Goal: Task Accomplishment & Management: Use online tool/utility

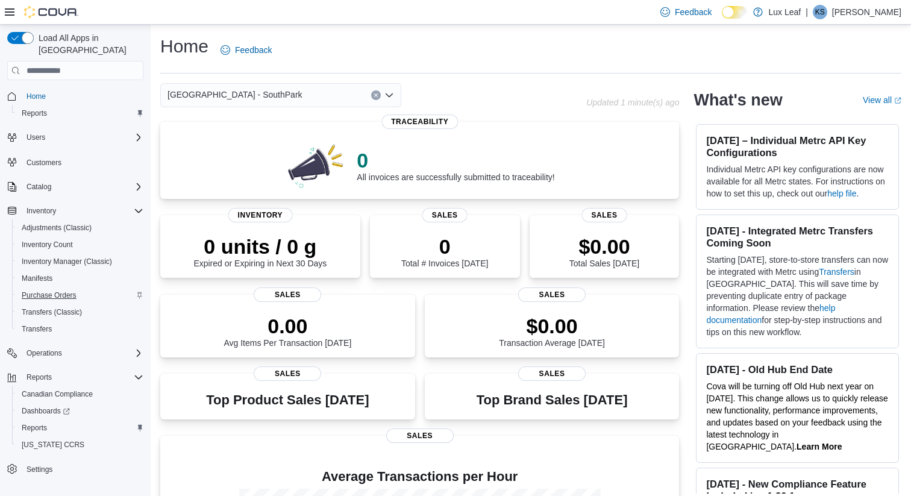
scroll to position [195, 0]
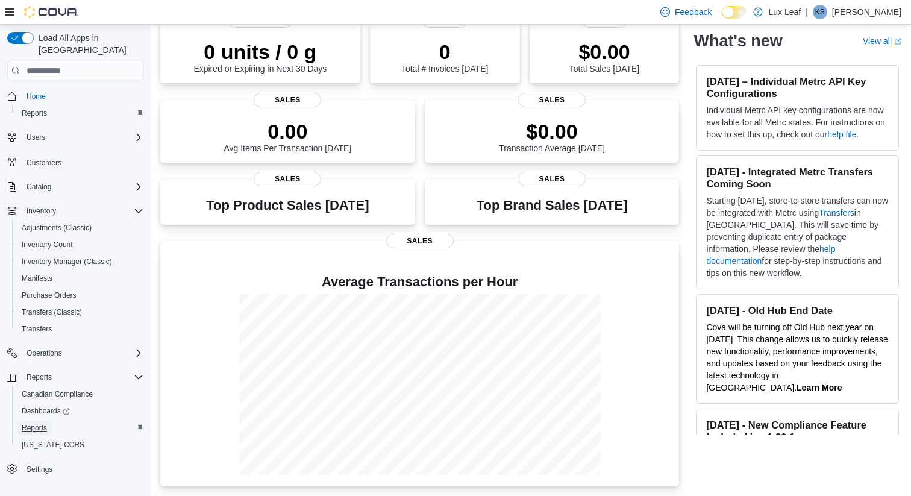
click at [47, 421] on span "Reports" at bounding box center [34, 428] width 25 height 14
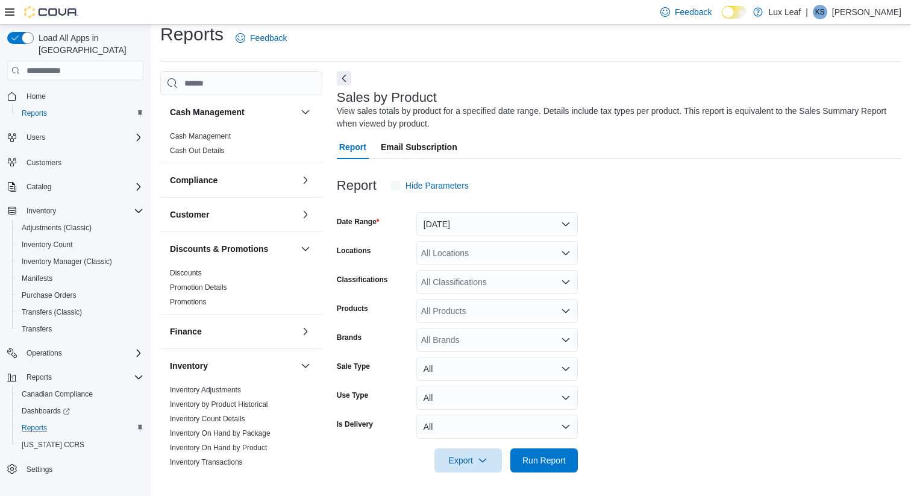
scroll to position [13, 0]
click at [531, 223] on button "[DATE]" at bounding box center [496, 224] width 161 height 24
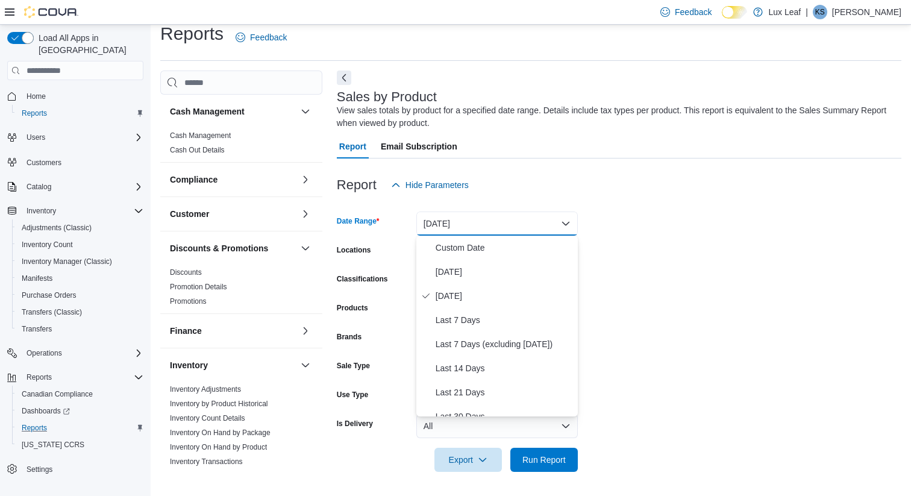
click at [645, 263] on form "Date Range [DATE] Locations All Locations Classifications All Classifications P…" at bounding box center [619, 334] width 565 height 275
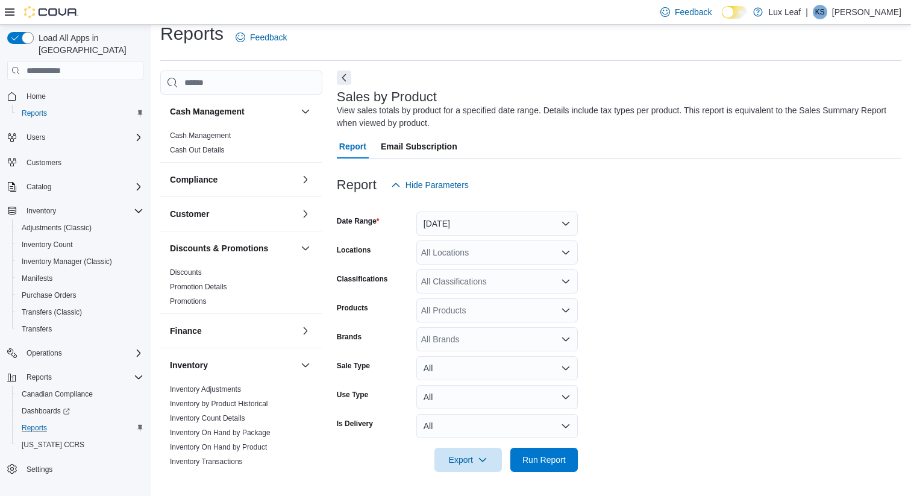
click at [514, 247] on div "All Locations" at bounding box center [496, 252] width 161 height 24
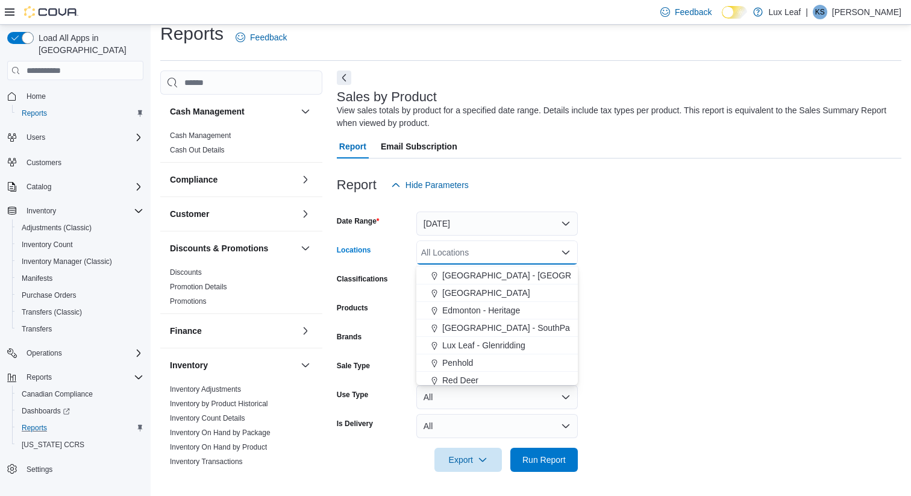
scroll to position [107, 0]
click at [512, 309] on span "[GEOGRAPHIC_DATA] - SouthPark" at bounding box center [509, 306] width 135 height 12
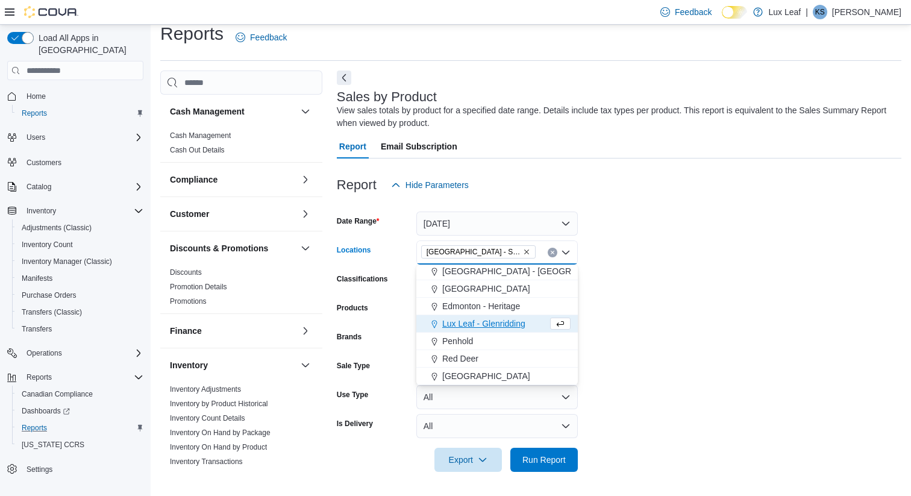
click at [524, 252] on icon "Remove Edmonton - SouthPark from selection in this group" at bounding box center [526, 251] width 5 height 5
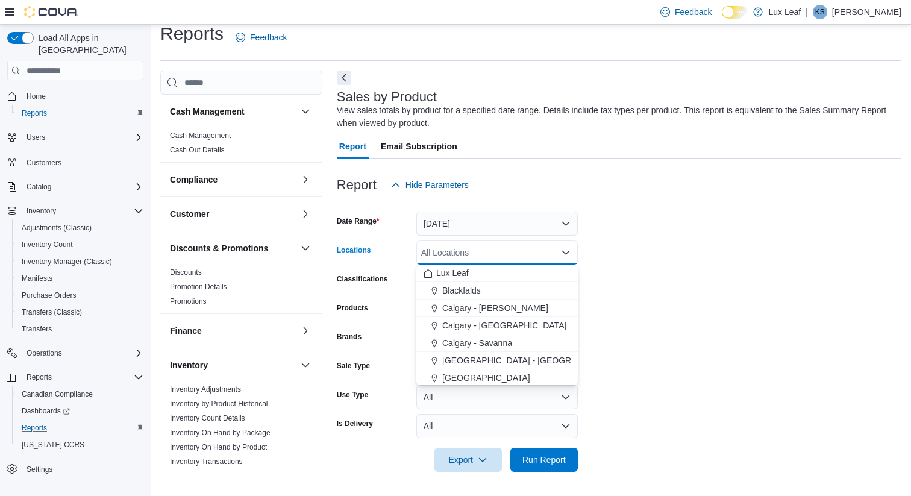
type input "*"
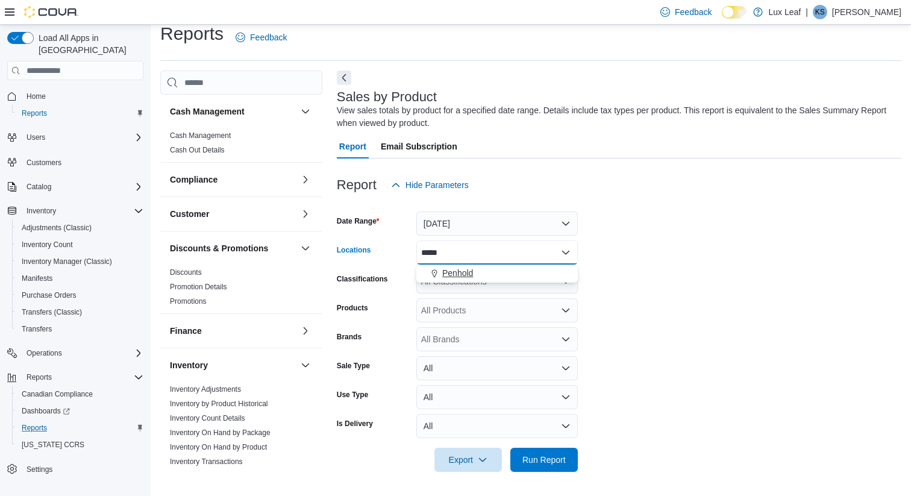
type input "*****"
click at [516, 275] on div "Penhold" at bounding box center [497, 273] width 147 height 12
click at [629, 265] on form "Date Range [DATE] Locations Penhold Classifications All Classifications Product…" at bounding box center [619, 334] width 565 height 275
click at [474, 277] on div "All Classifications" at bounding box center [496, 281] width 161 height 24
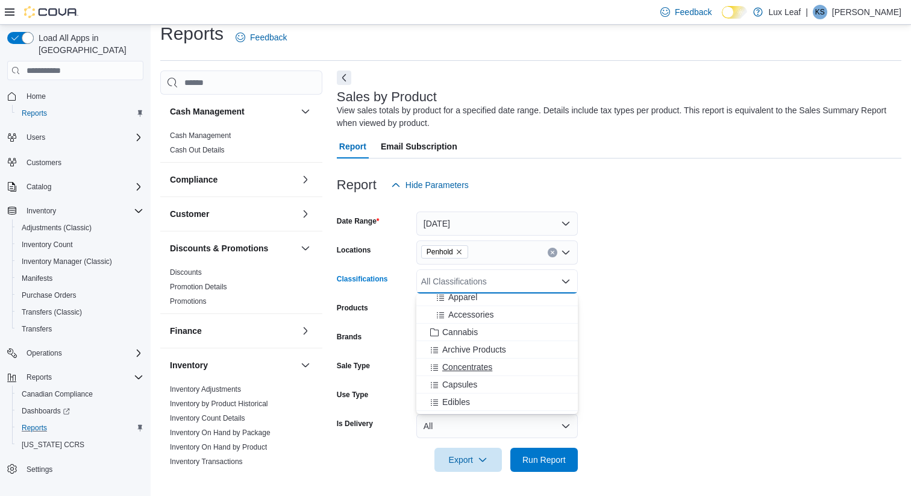
scroll to position [227, 0]
click at [465, 388] on span "Flower" at bounding box center [454, 390] width 25 height 12
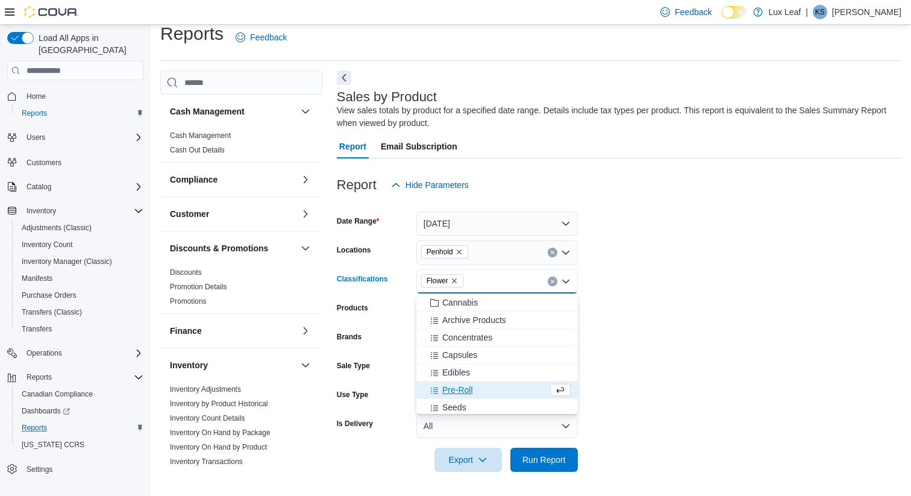
click at [691, 317] on form "Date Range [DATE] Locations Penhold Classifications Flower Combo box. Selected.…" at bounding box center [619, 334] width 565 height 275
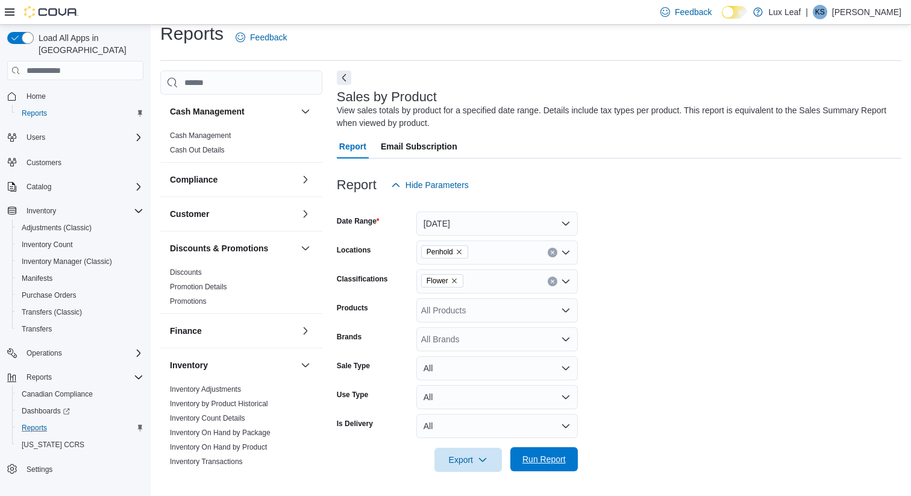
click at [534, 460] on span "Run Report" at bounding box center [543, 459] width 43 height 12
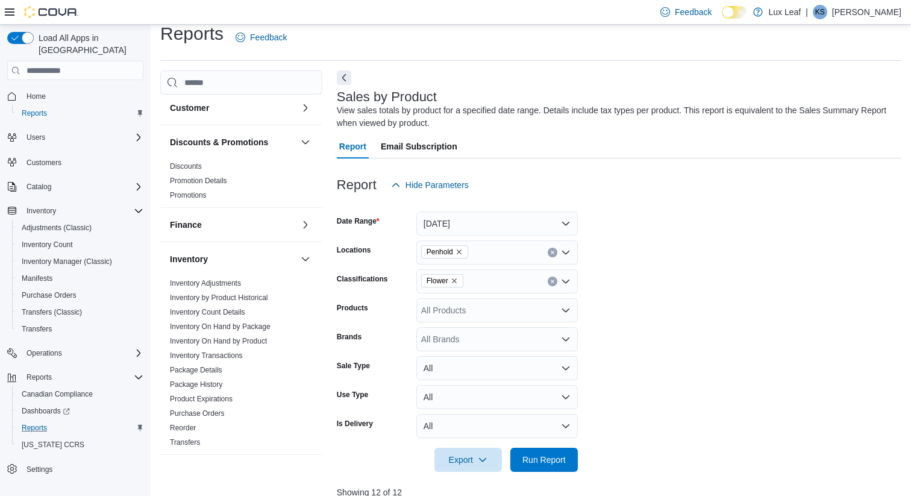
scroll to position [139, 0]
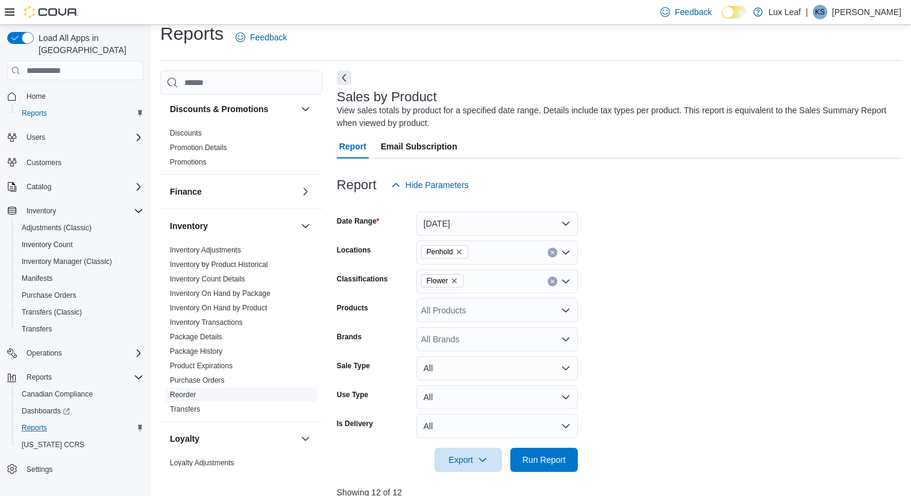
click at [189, 394] on link "Reorder" at bounding box center [183, 394] width 26 height 8
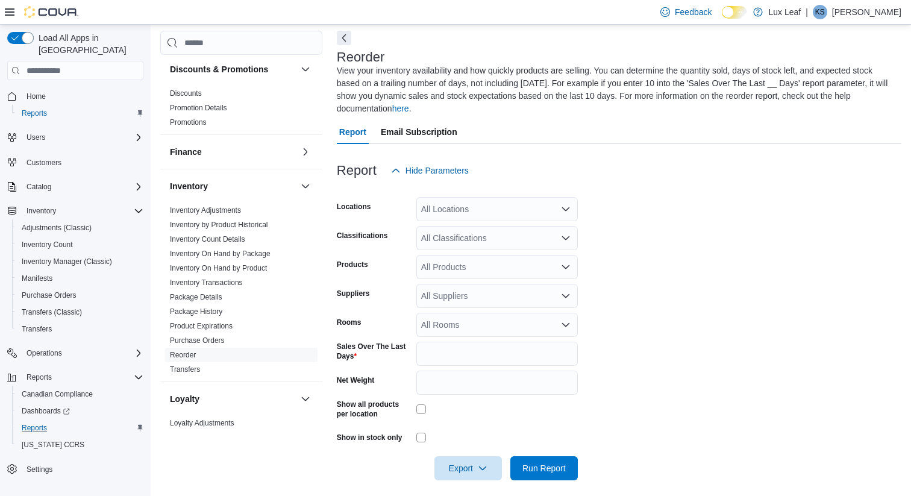
scroll to position [61, 0]
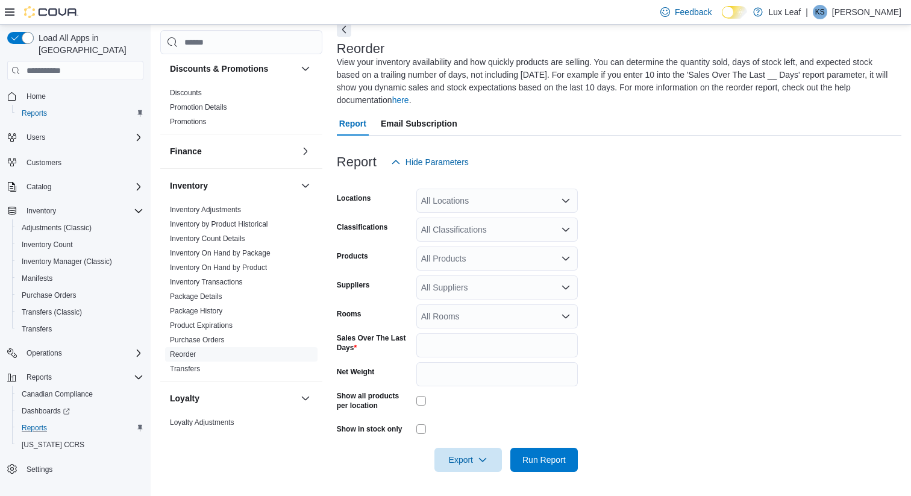
click at [508, 202] on div "All Locations" at bounding box center [496, 201] width 161 height 24
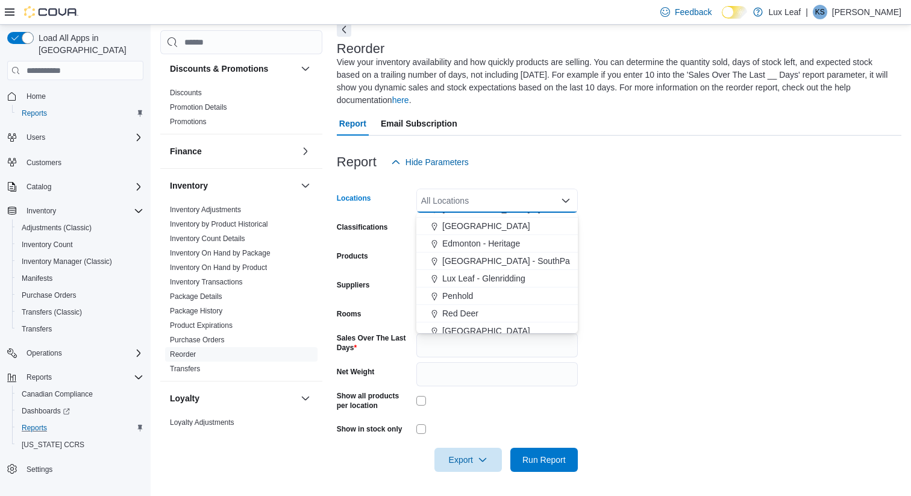
scroll to position [107, 0]
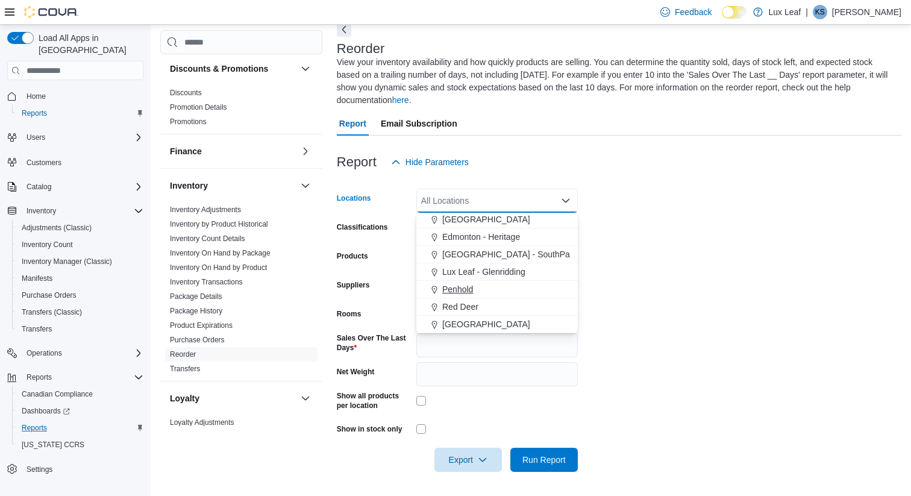
click at [469, 293] on span "Penhold" at bounding box center [457, 289] width 31 height 12
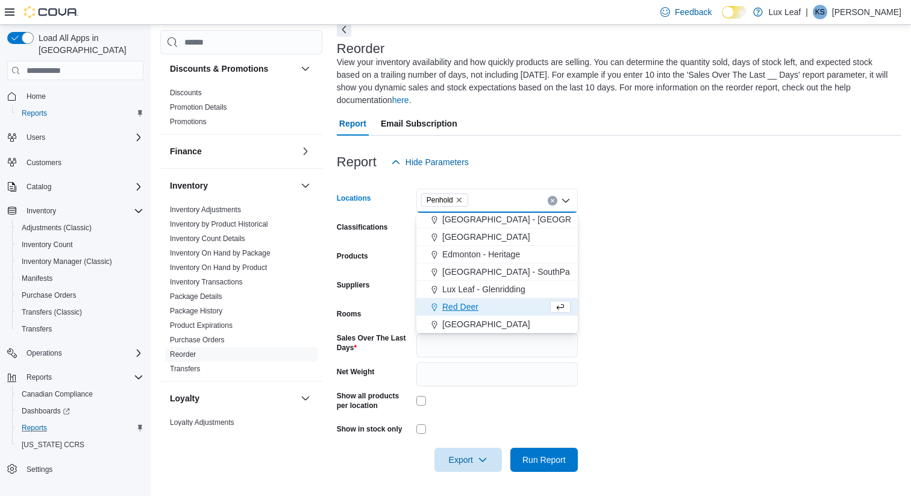
click at [667, 252] on form "Locations Penhold Combo box. Selected. Penhold. Press Backspace to delete Penho…" at bounding box center [619, 323] width 565 height 298
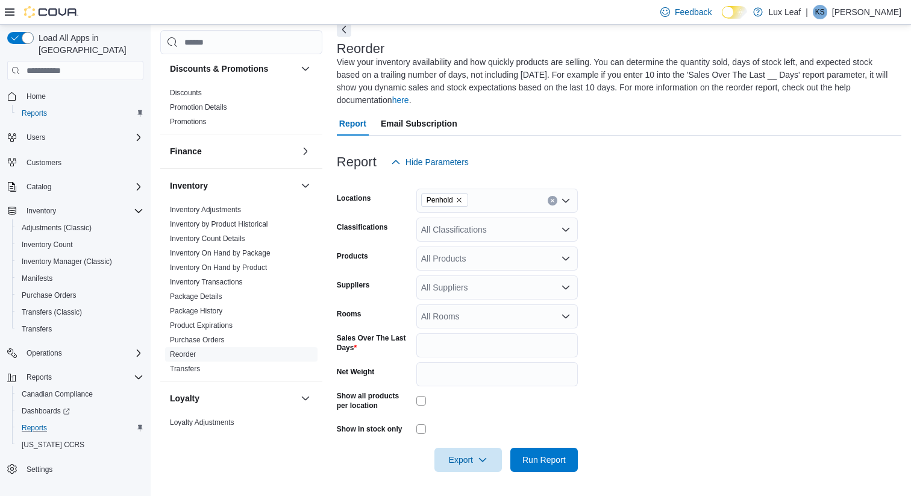
click at [519, 234] on div "All Classifications" at bounding box center [496, 230] width 161 height 24
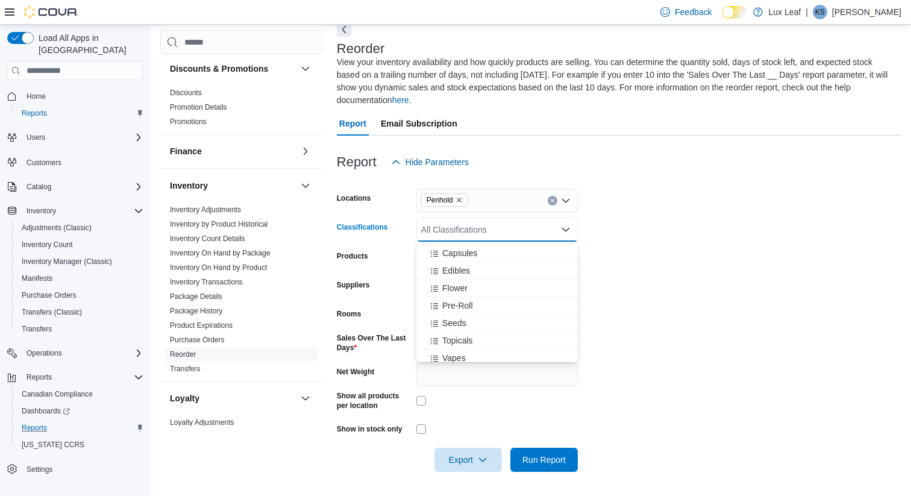
scroll to position [281, 0]
click at [474, 289] on div "Flower" at bounding box center [497, 284] width 147 height 12
click at [665, 292] on form "Locations Penhold Classifications Flower Combo box. Selected. Flower. Press Bac…" at bounding box center [619, 323] width 565 height 298
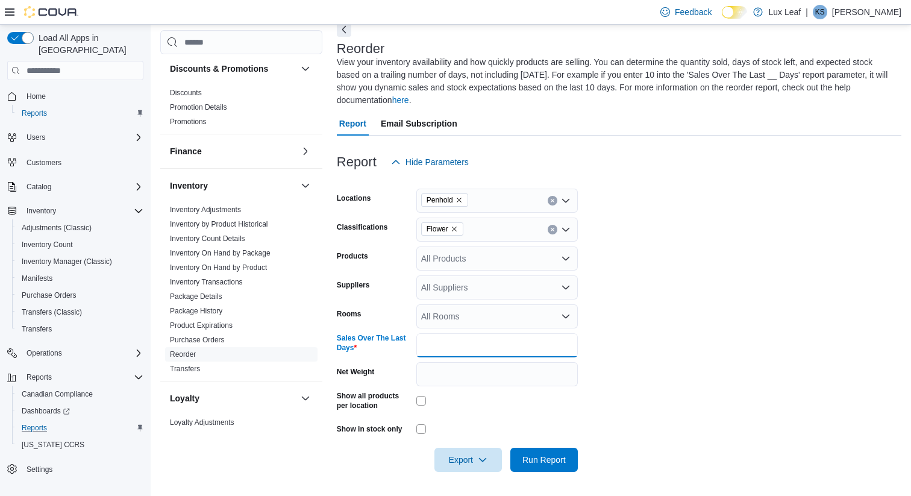
click at [499, 348] on input "*" at bounding box center [496, 345] width 161 height 24
type input "**"
click at [665, 322] on form "Locations Penhold Classifications Flower Products All Products Suppliers All Su…" at bounding box center [619, 323] width 565 height 298
click at [559, 463] on span "Run Report" at bounding box center [543, 459] width 43 height 12
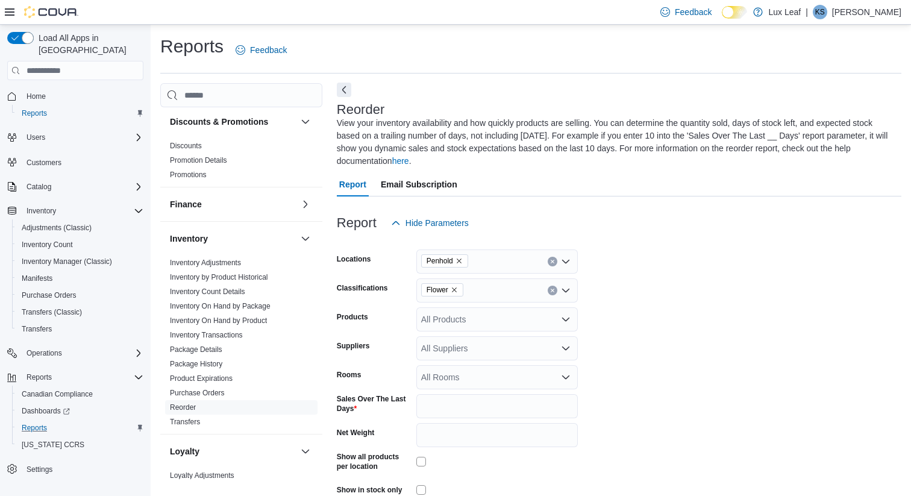
click at [348, 92] on button "Next" at bounding box center [344, 90] width 14 height 14
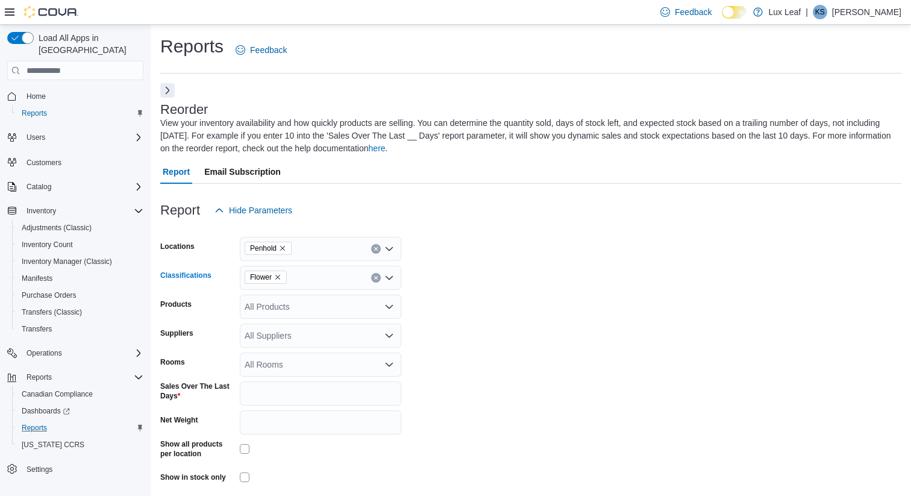
click at [279, 280] on icon "Remove Flower from selection in this group" at bounding box center [277, 277] width 7 height 7
type input "***"
click at [320, 302] on div "Pre-Roll" at bounding box center [320, 298] width 147 height 12
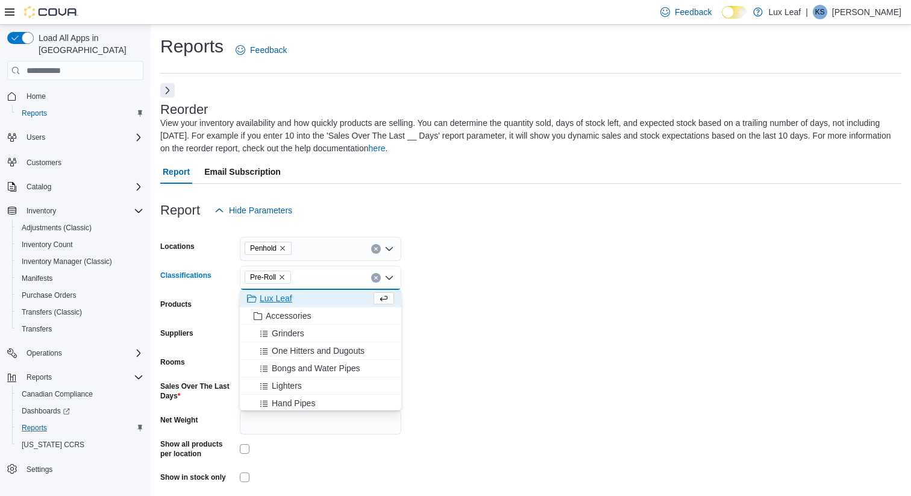
click at [462, 319] on form "Locations Penhold Classifications Pre-Roll Combo box. Selected. Pre-Roll. Press…" at bounding box center [530, 371] width 741 height 298
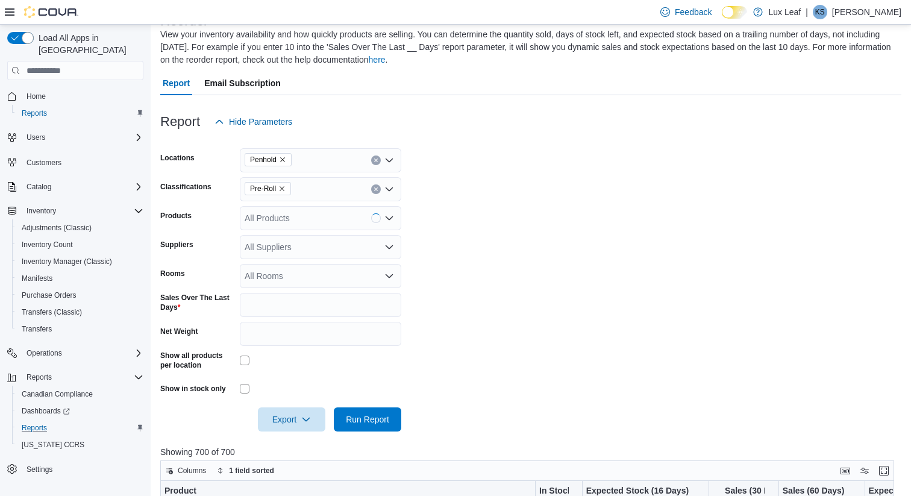
scroll to position [179, 0]
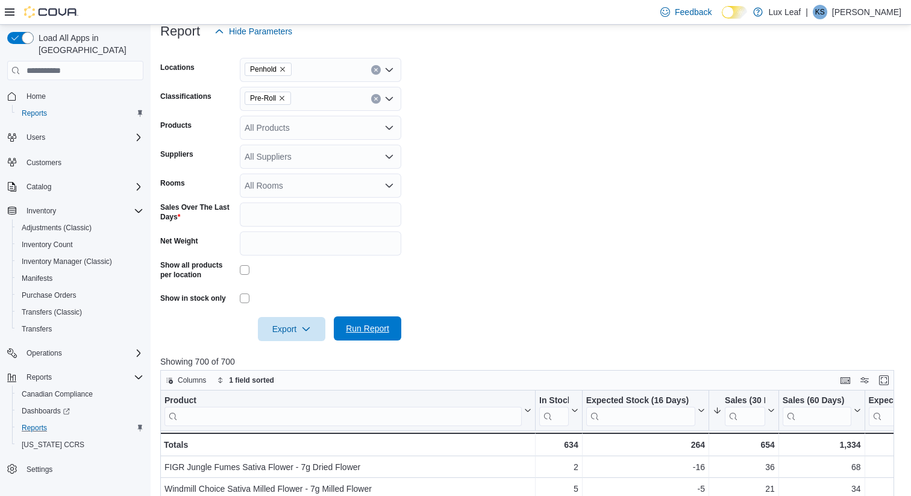
click at [389, 326] on span "Run Report" at bounding box center [367, 328] width 43 height 12
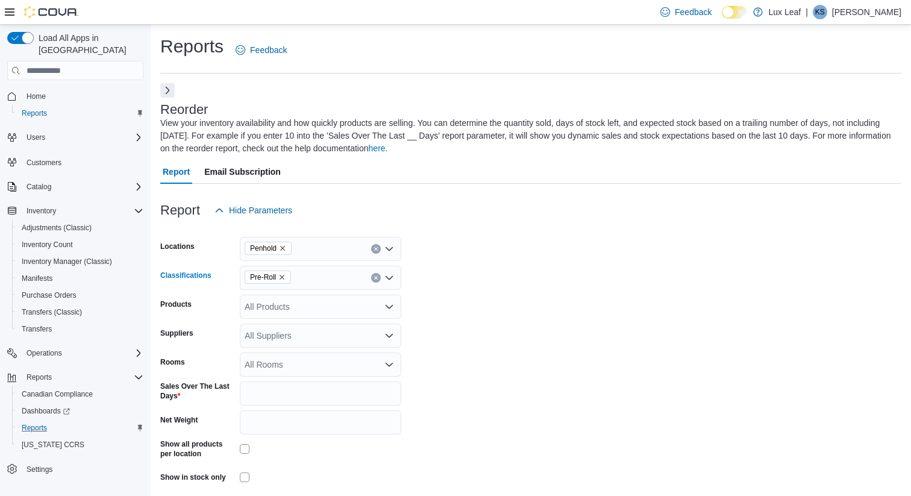
click at [281, 276] on icon "Remove Pre-Roll from selection in this group" at bounding box center [281, 277] width 7 height 7
type input "****"
click at [336, 293] on div "Vapes" at bounding box center [320, 298] width 147 height 12
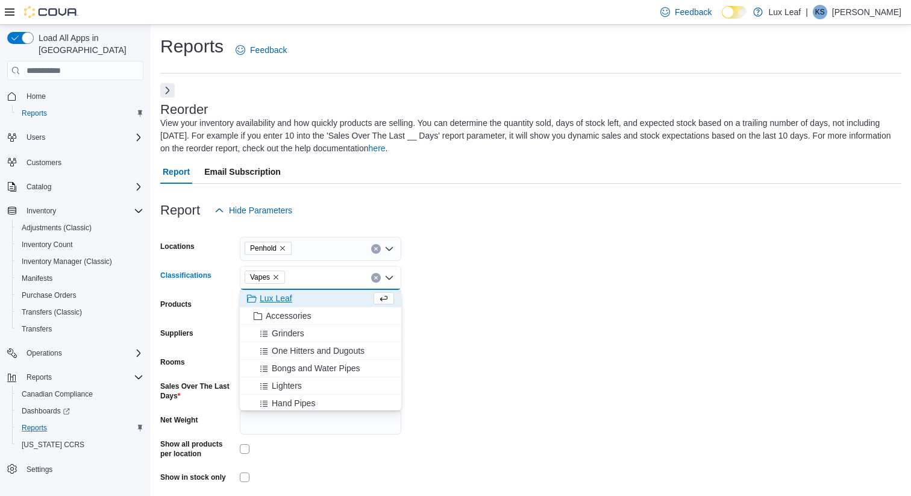
click at [488, 303] on form "Locations Penhold Classifications Vapes Combo box. Selected. Vapes. Press Backs…" at bounding box center [530, 371] width 741 height 298
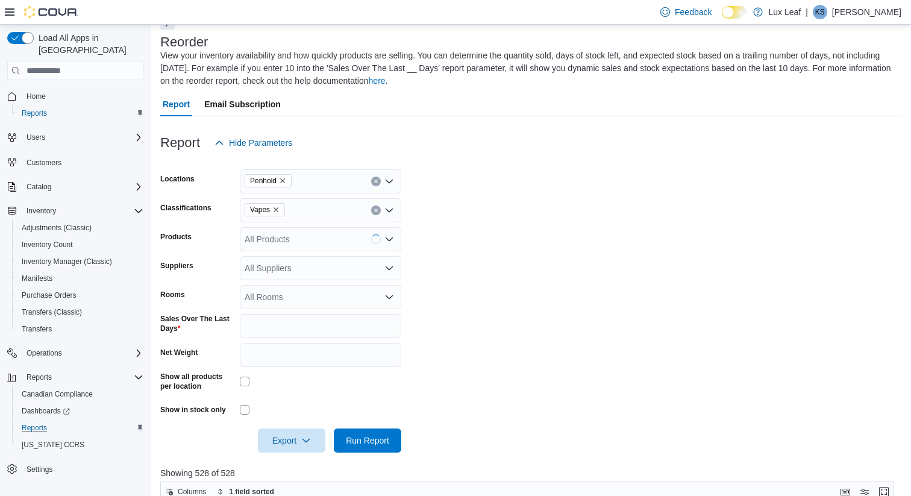
scroll to position [131, 0]
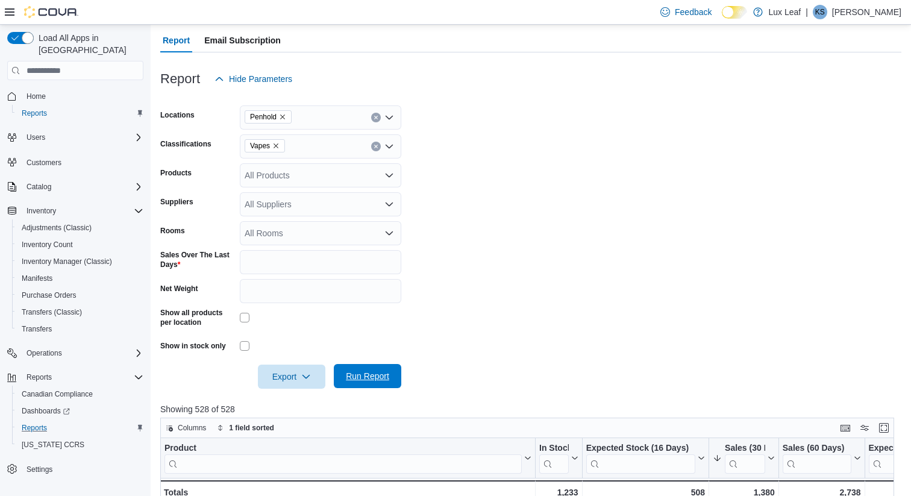
click at [377, 376] on span "Run Report" at bounding box center [367, 376] width 43 height 12
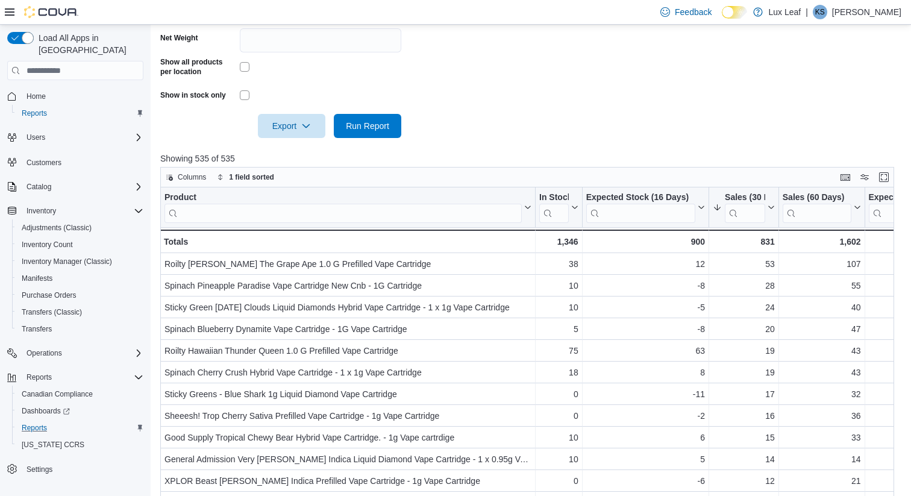
scroll to position [389, 0]
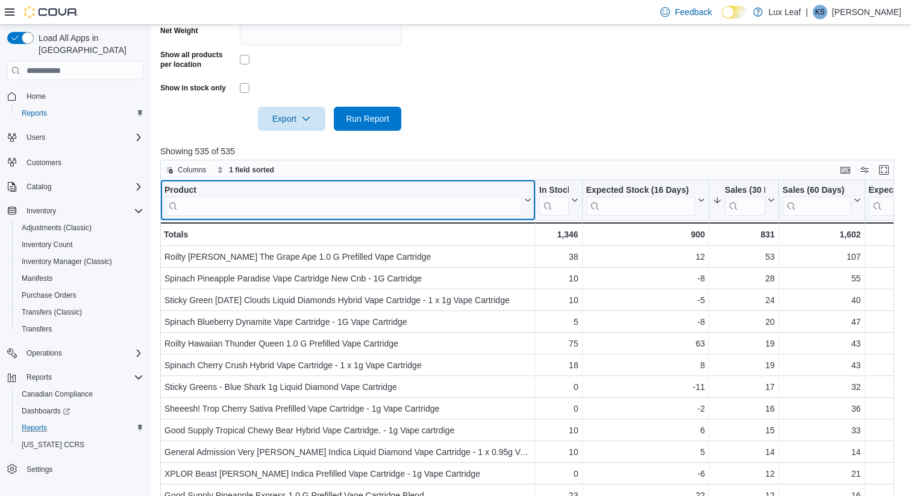
click at [460, 201] on input "search" at bounding box center [343, 205] width 357 height 19
click at [456, 215] on input "search" at bounding box center [343, 205] width 357 height 19
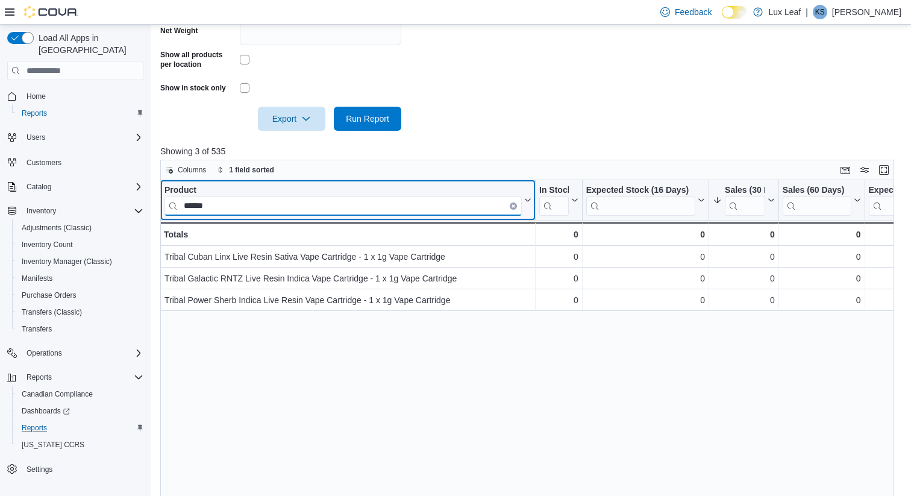
click at [445, 202] on input "******" at bounding box center [343, 205] width 357 height 19
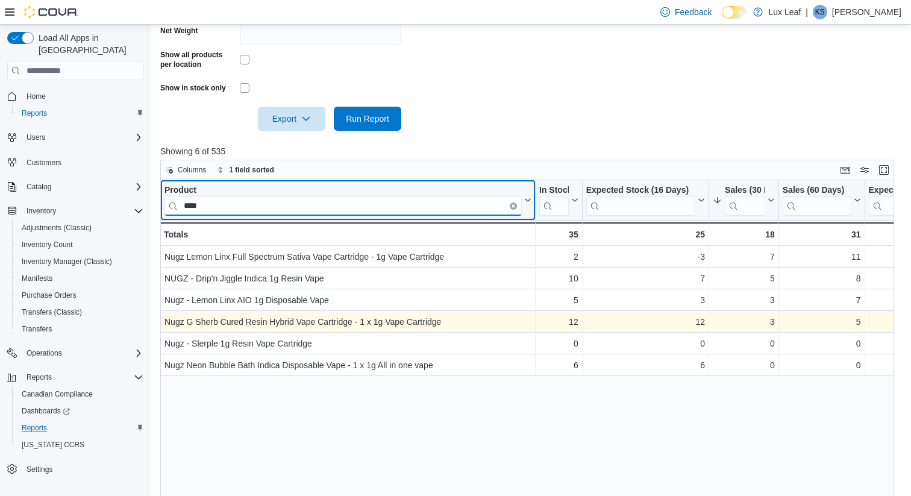
type input "****"
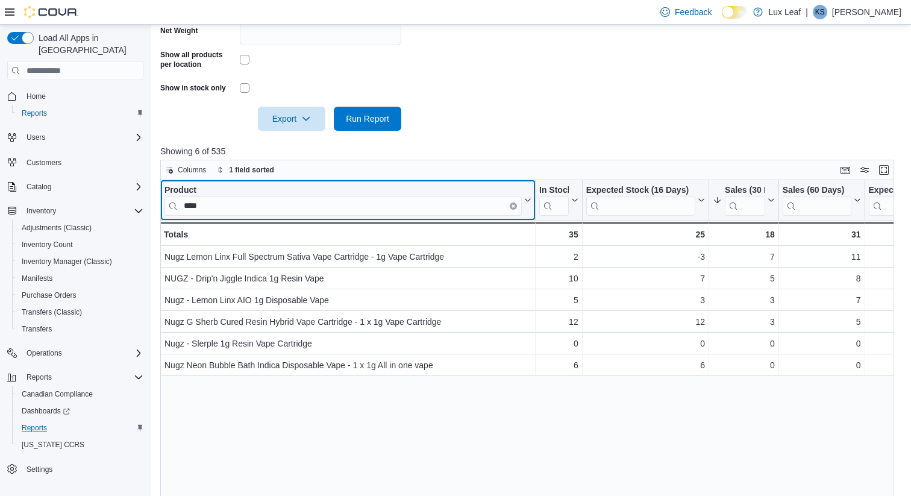
click at [513, 202] on button "Clear input" at bounding box center [513, 205] width 7 height 7
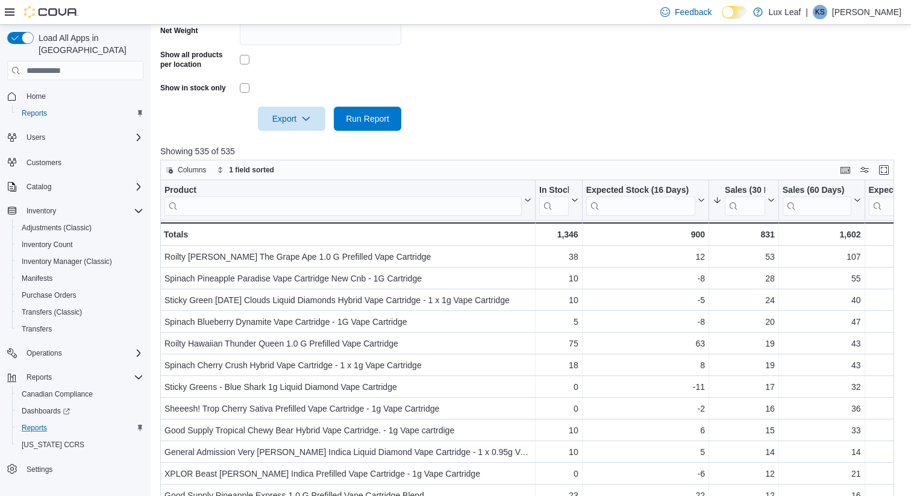
click at [541, 136] on div at bounding box center [530, 138] width 741 height 14
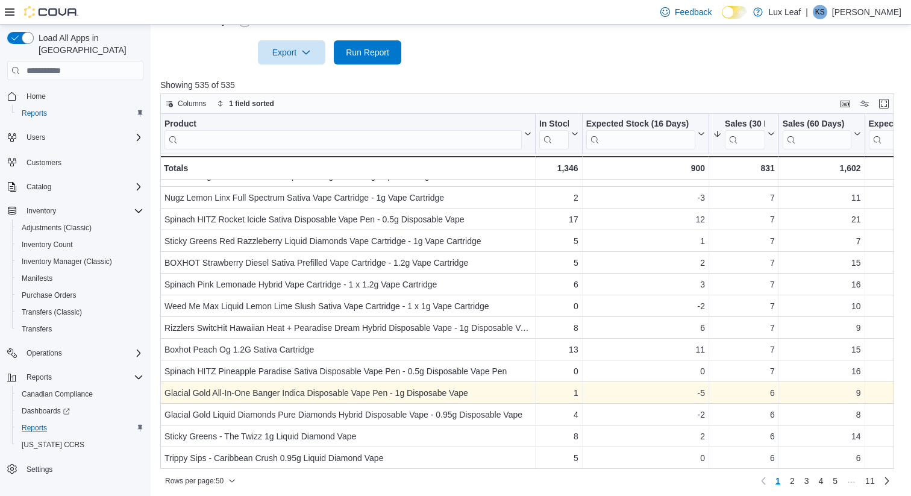
scroll to position [459, 0]
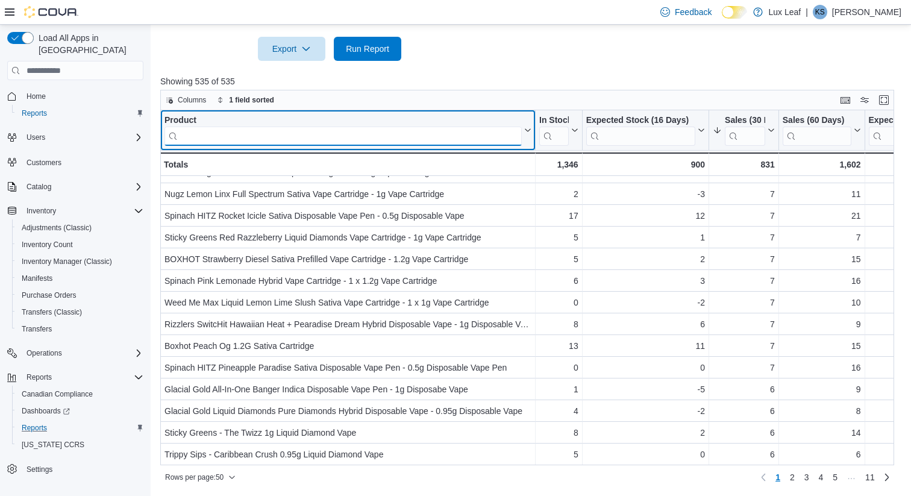
click at [384, 137] on input "search" at bounding box center [343, 136] width 357 height 19
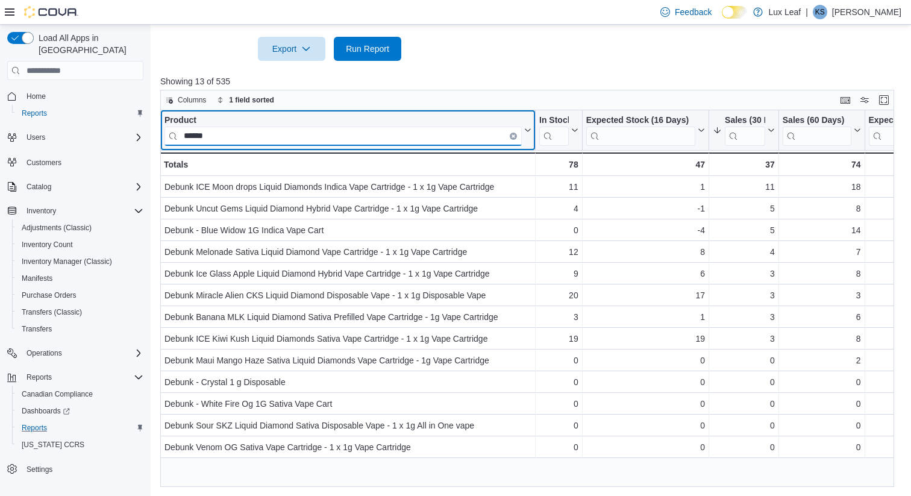
scroll to position [0, 0]
type input "******"
click at [514, 137] on icon "Clear input" at bounding box center [513, 136] width 2 height 2
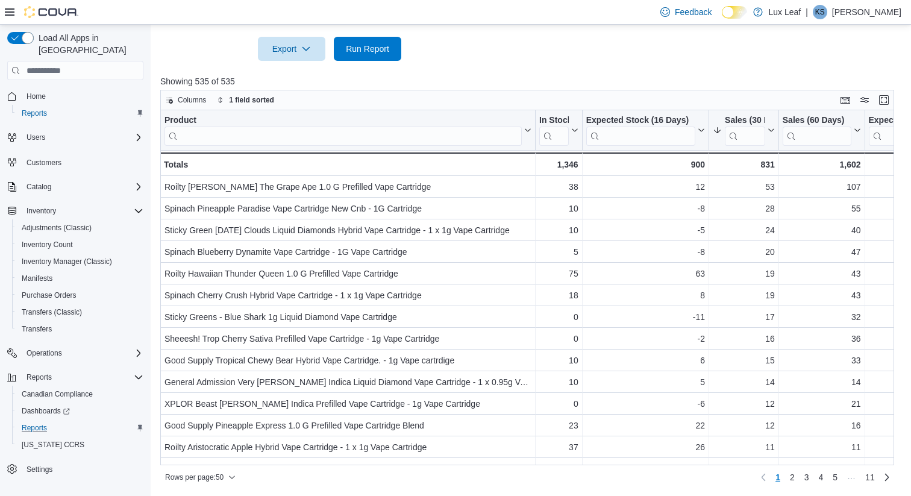
click at [513, 70] on div at bounding box center [530, 68] width 741 height 14
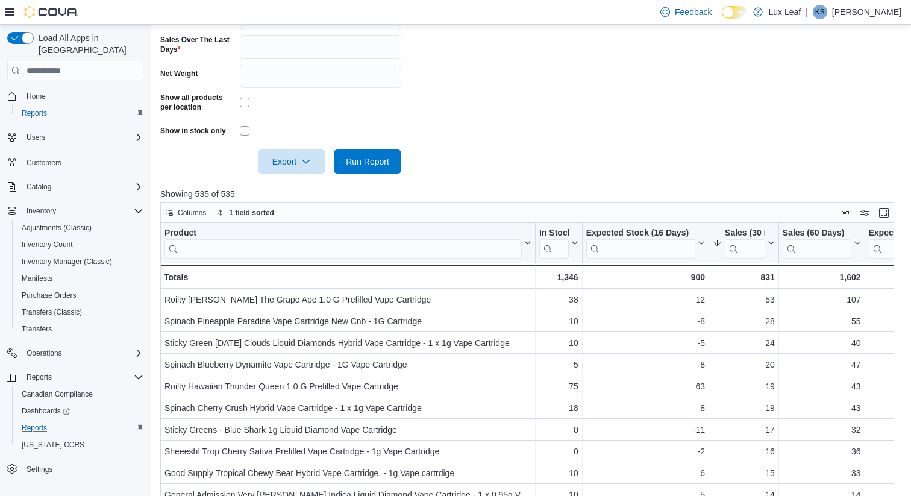
scroll to position [226, 0]
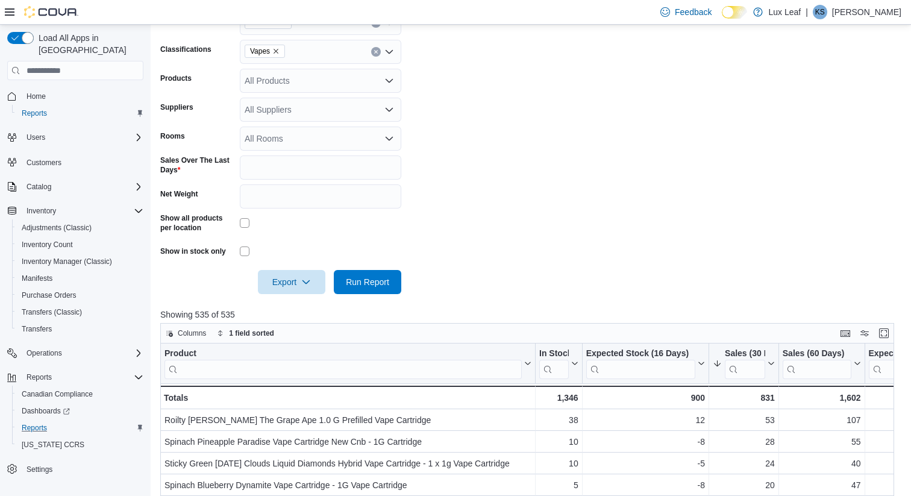
click at [277, 48] on icon "Remove Vapes from selection in this group" at bounding box center [275, 51] width 7 height 7
type input "*******"
click at [337, 76] on div "Infused Pre-Rolls" at bounding box center [320, 72] width 147 height 12
click at [505, 60] on form "Locations Penhold Classifications Infused Pre-Rolls Products All Products Suppl…" at bounding box center [530, 145] width 741 height 298
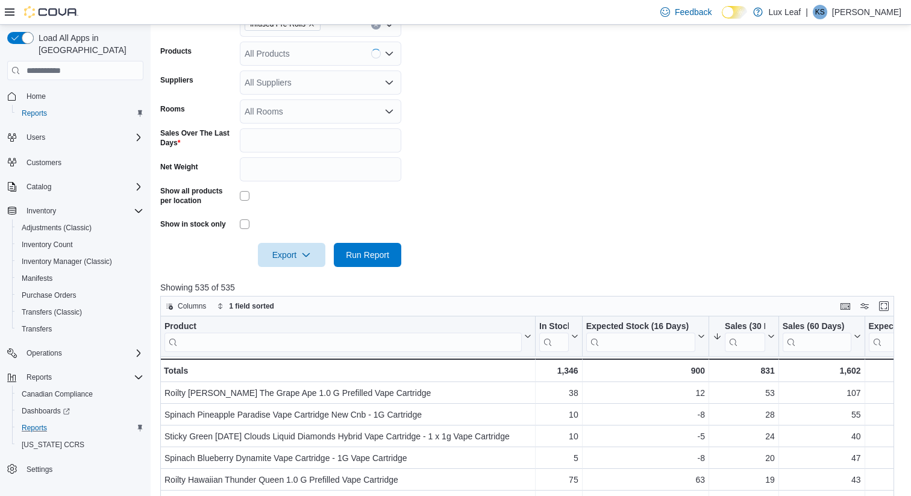
scroll to position [275, 0]
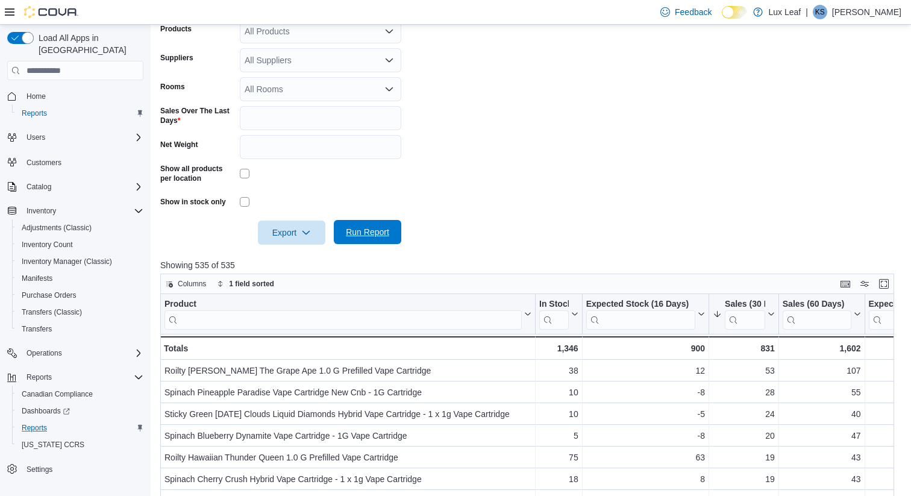
click at [380, 233] on span "Run Report" at bounding box center [367, 232] width 43 height 12
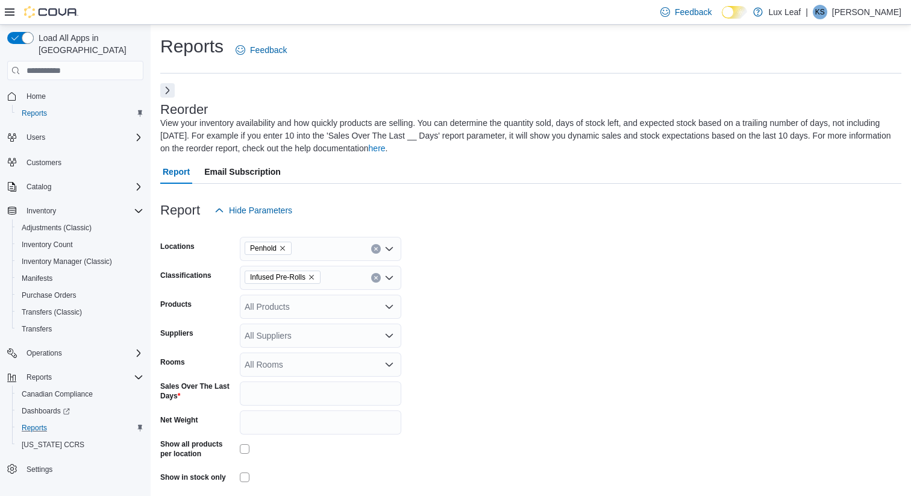
click at [315, 278] on icon "Remove Infused Pre-Rolls from selection in this group" at bounding box center [311, 277] width 7 height 7
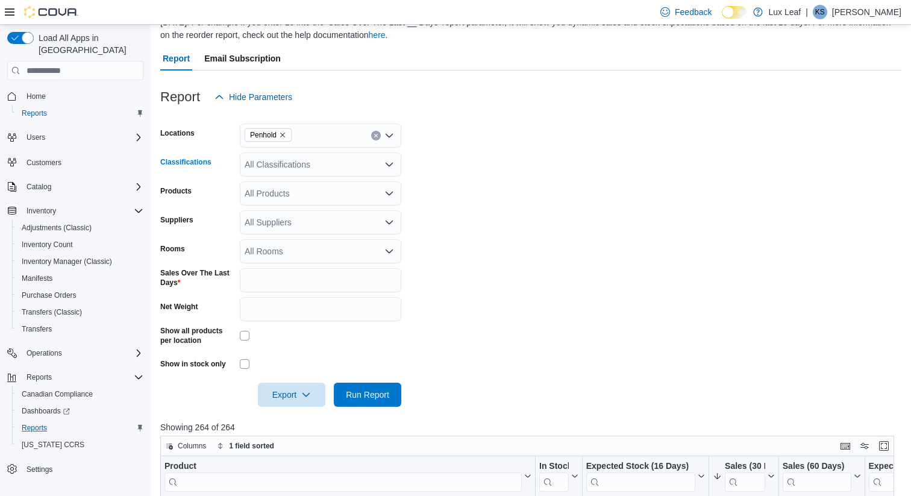
scroll to position [118, 0]
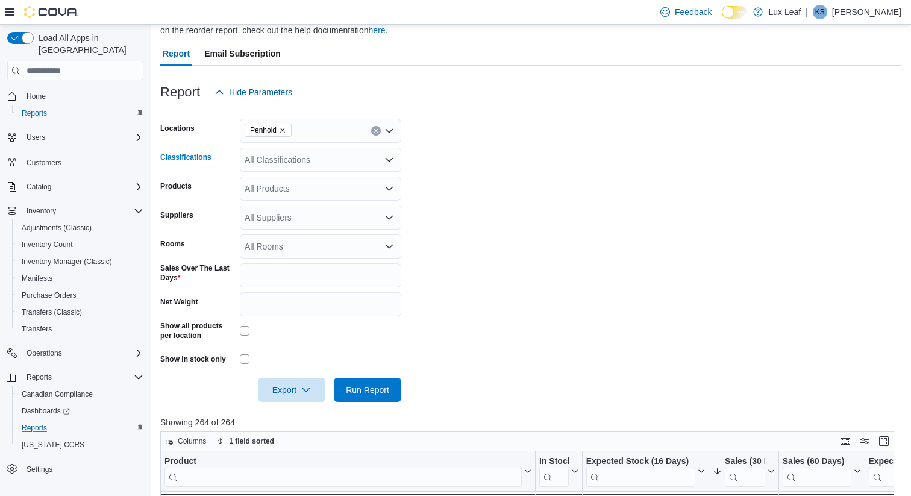
click at [318, 152] on div "All Classifications" at bounding box center [320, 160] width 161 height 24
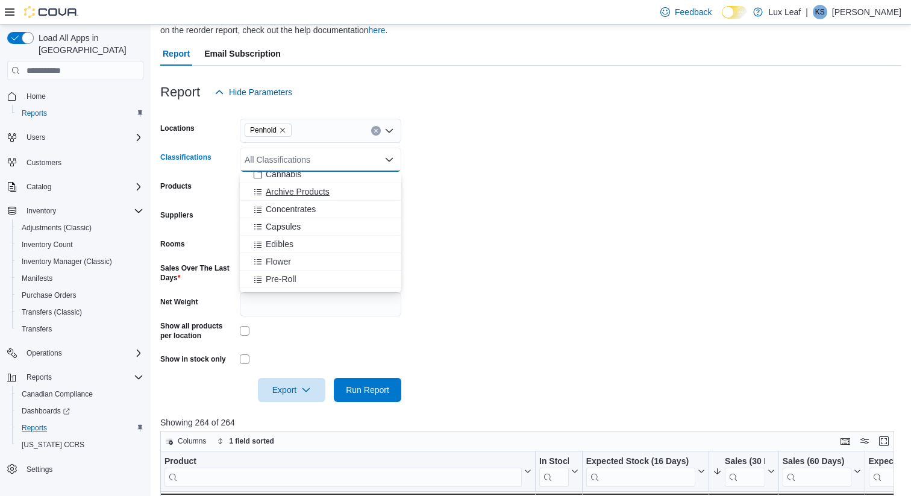
scroll to position [236, 0]
click at [327, 207] on div "Concentrates" at bounding box center [320, 207] width 147 height 12
click at [585, 217] on form "Locations Penhold Classifications Concentrates Combo box. Selected. Concentrate…" at bounding box center [530, 253] width 741 height 298
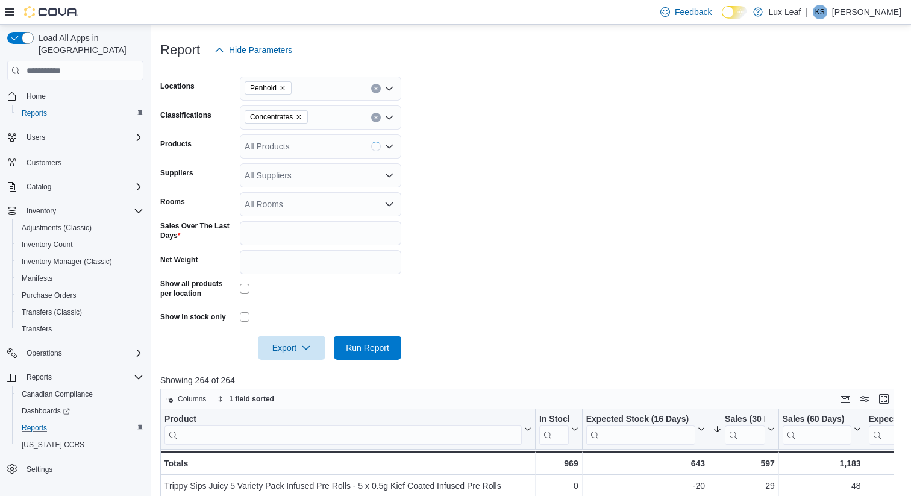
scroll to position [176, 0]
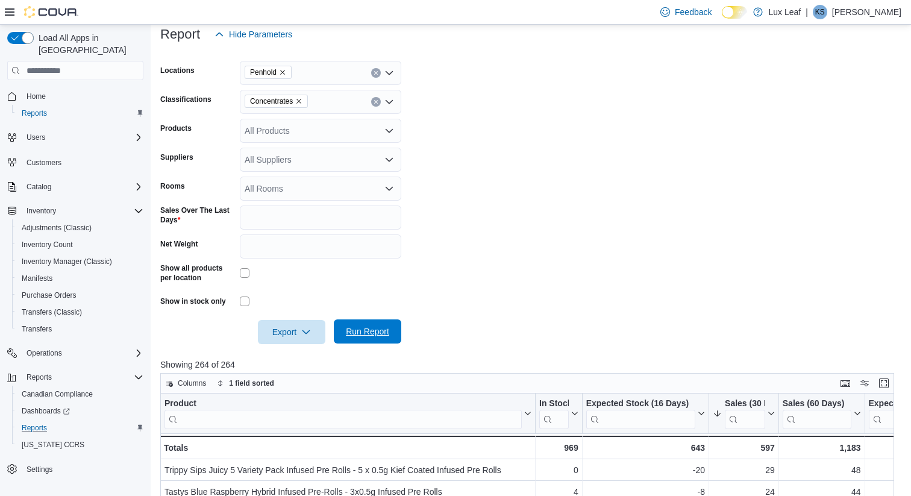
click at [380, 330] on span "Run Report" at bounding box center [367, 331] width 43 height 12
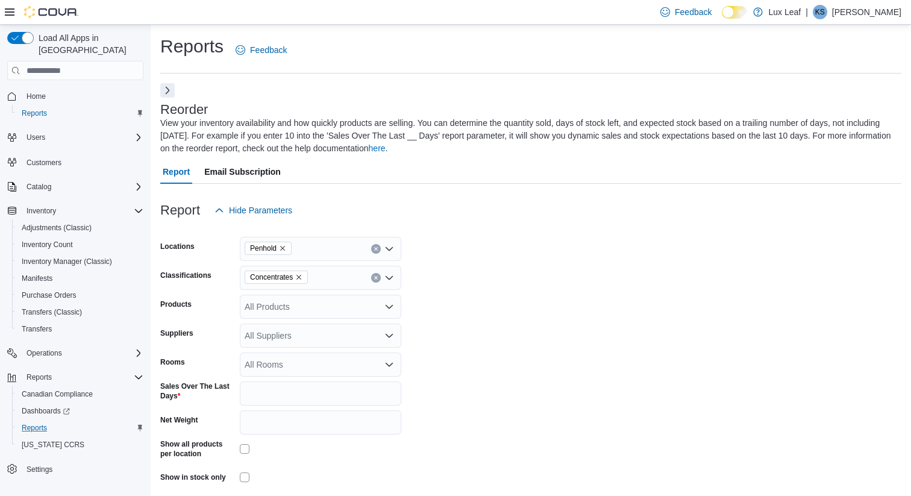
click at [303, 276] on icon "Remove Concentrates from selection in this group" at bounding box center [298, 277] width 7 height 7
type input "****"
click at [332, 297] on div "Edibles" at bounding box center [320, 298] width 147 height 12
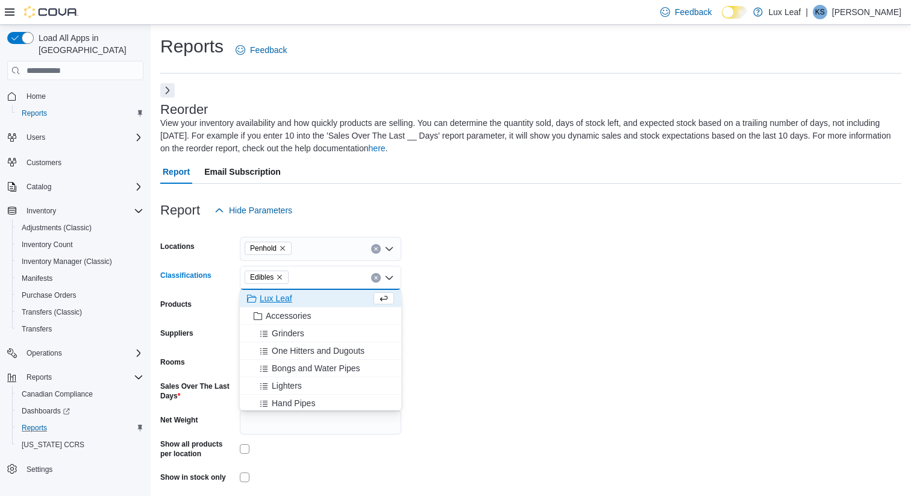
click at [519, 313] on form "Locations Penhold Classifications Edibles Combo box. Selected. Edibles. Press B…" at bounding box center [530, 371] width 741 height 298
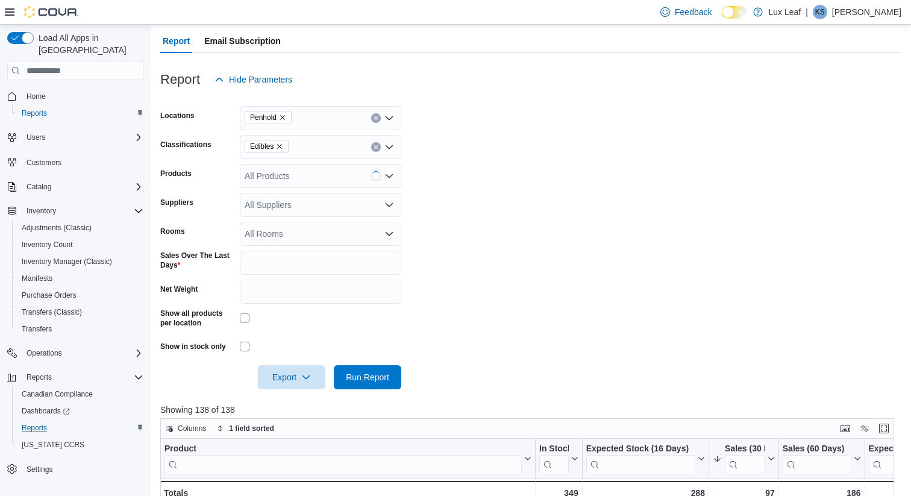
scroll to position [226, 0]
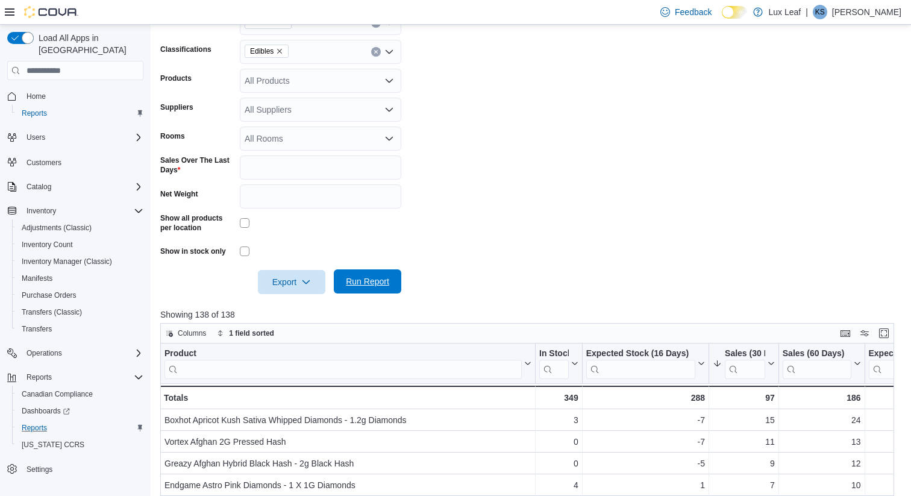
click at [380, 284] on span "Run Report" at bounding box center [367, 281] width 43 height 12
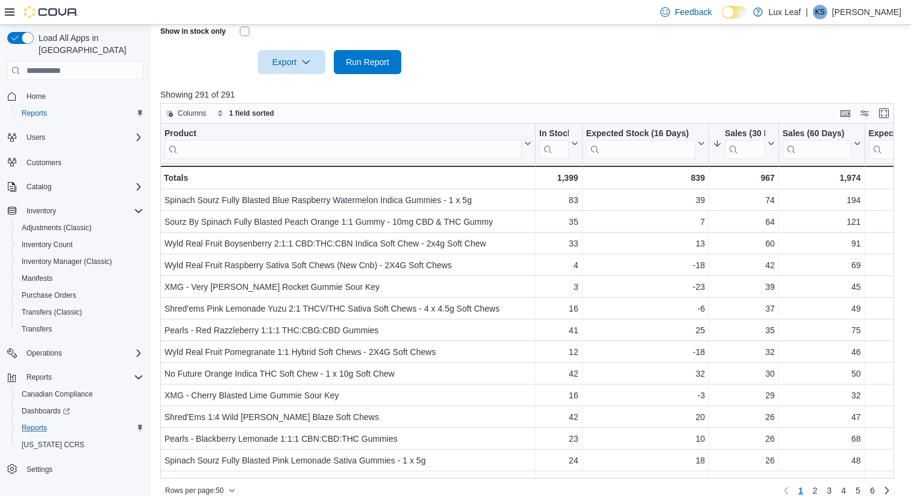
scroll to position [459, 0]
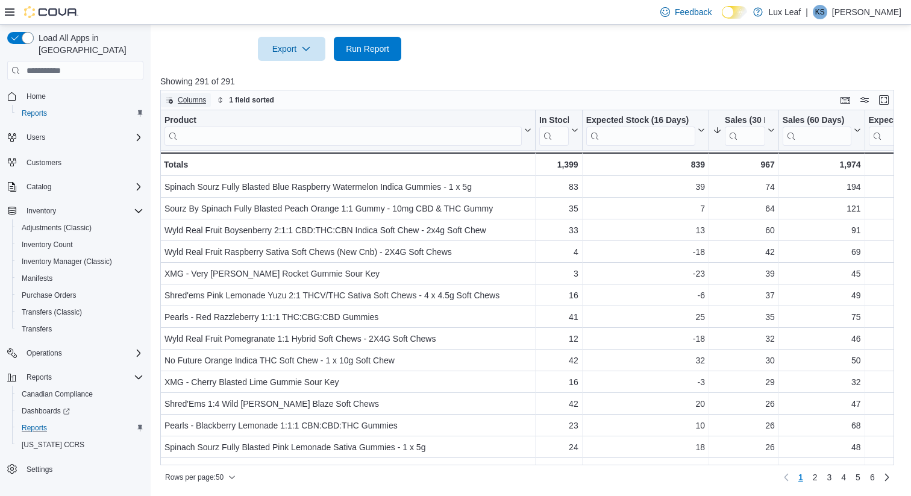
click at [193, 102] on span "Columns" at bounding box center [192, 100] width 28 height 10
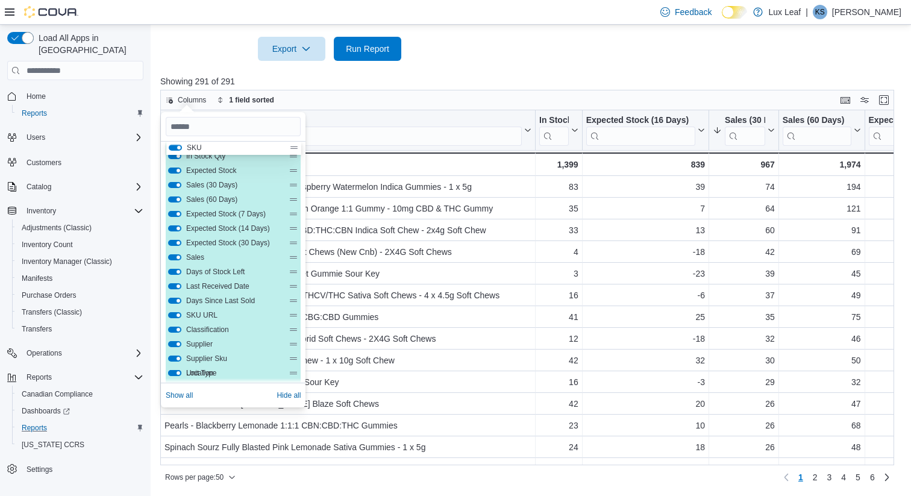
scroll to position [0, 0]
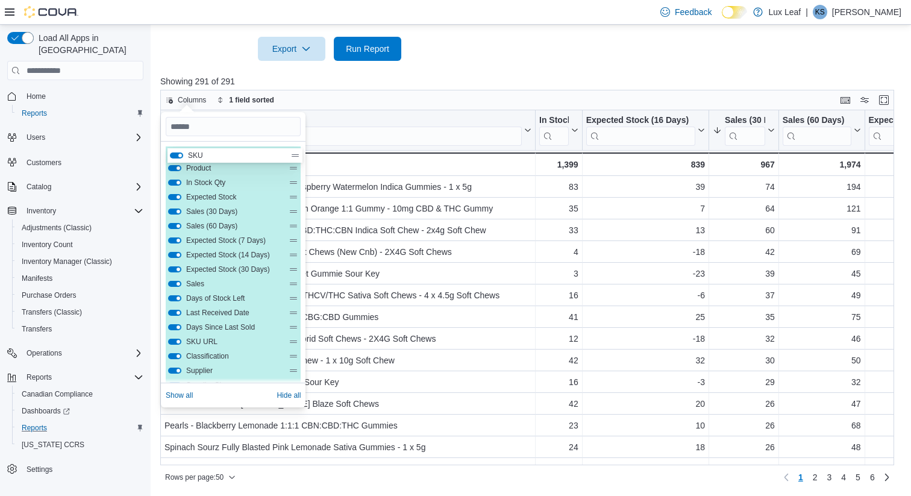
drag, startPoint x: 292, startPoint y: 220, endPoint x: 295, endPoint y: 152, distance: 67.5
click at [295, 152] on div "Product In Stock Qty Expected Stock Sales (30 Days) Sales (60 Days) Expected St…" at bounding box center [233, 392] width 135 height 492
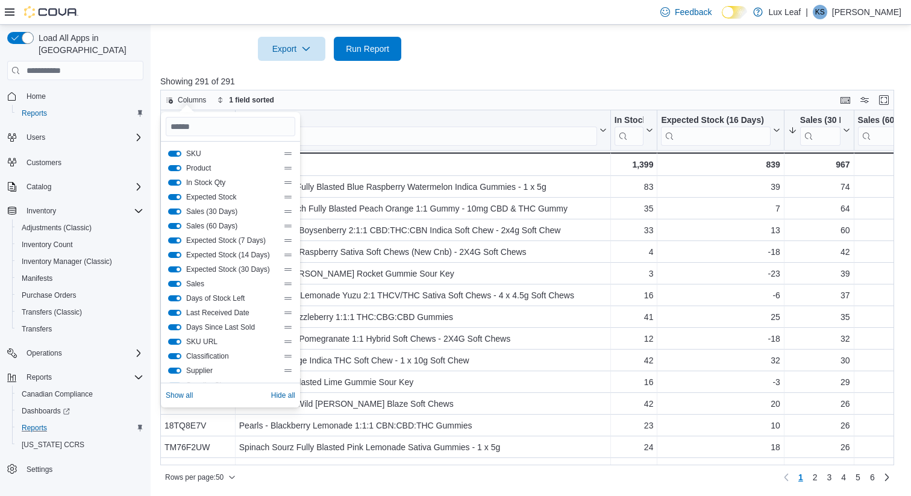
click at [466, 64] on div at bounding box center [530, 68] width 741 height 14
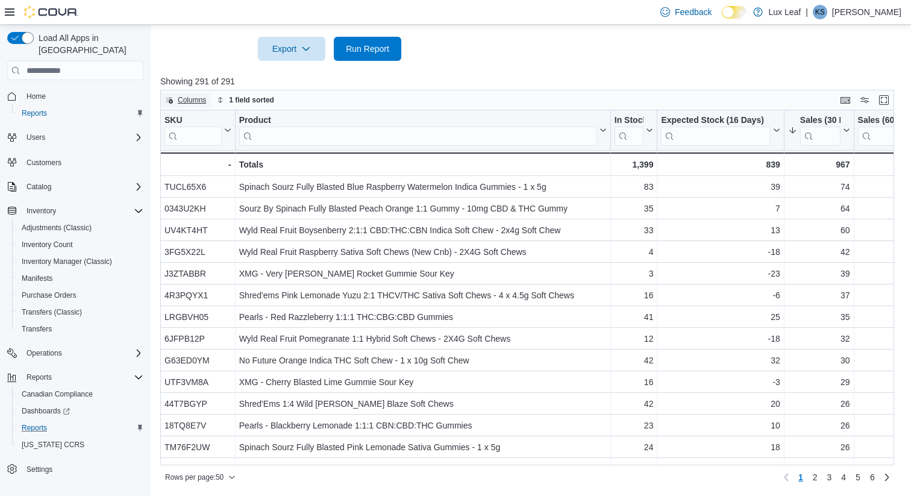
click at [198, 99] on span "Columns" at bounding box center [192, 100] width 28 height 10
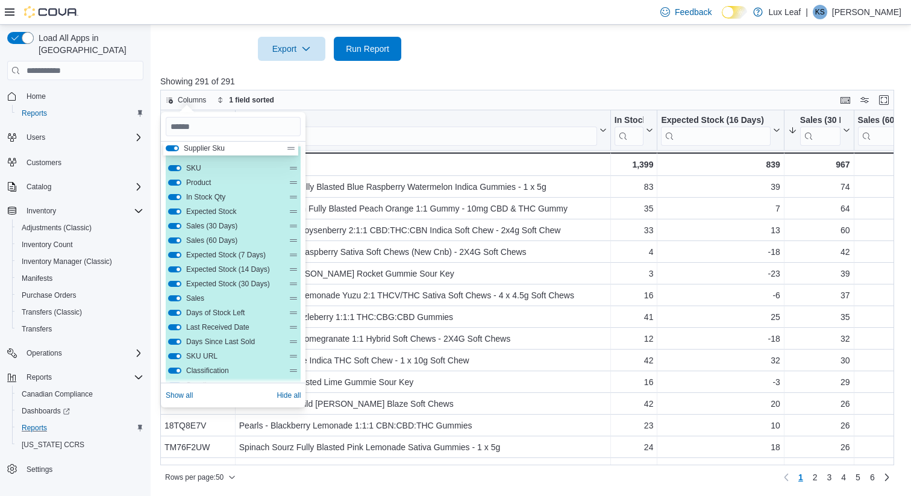
drag, startPoint x: 295, startPoint y: 271, endPoint x: 293, endPoint y: 145, distance: 125.4
click at [293, 145] on div "SKU Product In Stock Qty Expected Stock Sales (30 Days) Sales (60 Days) Expecte…" at bounding box center [233, 262] width 145 height 241
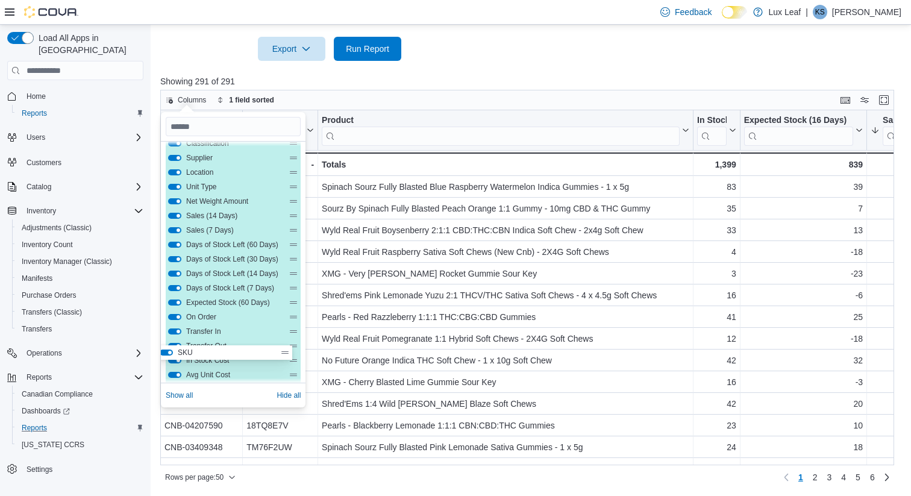
scroll to position [260, 0]
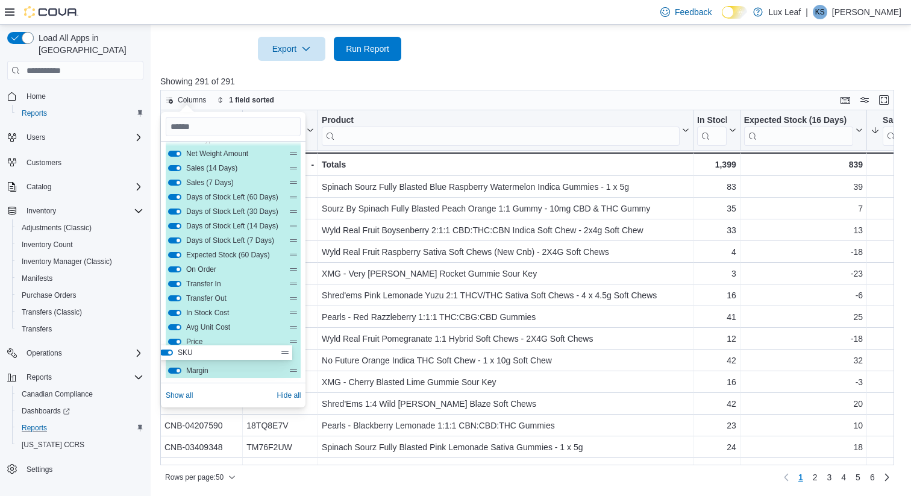
drag, startPoint x: 295, startPoint y: 168, endPoint x: 286, endPoint y: 346, distance: 178.6
click at [286, 346] on div "Supplier Sku SKU Product In Stock Qty Expected Stock Sales (30 Days) Sales (60 …" at bounding box center [233, 132] width 135 height 492
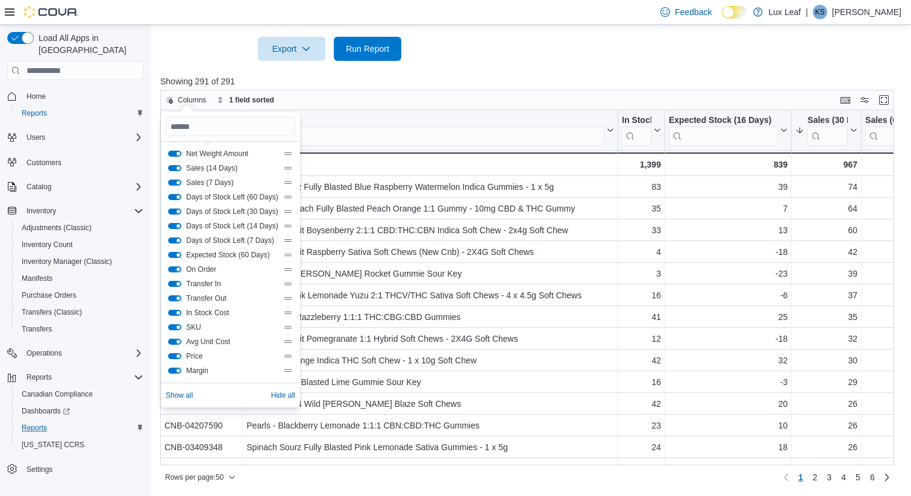
click at [471, 84] on p "Showing 291 of 291" at bounding box center [530, 81] width 741 height 12
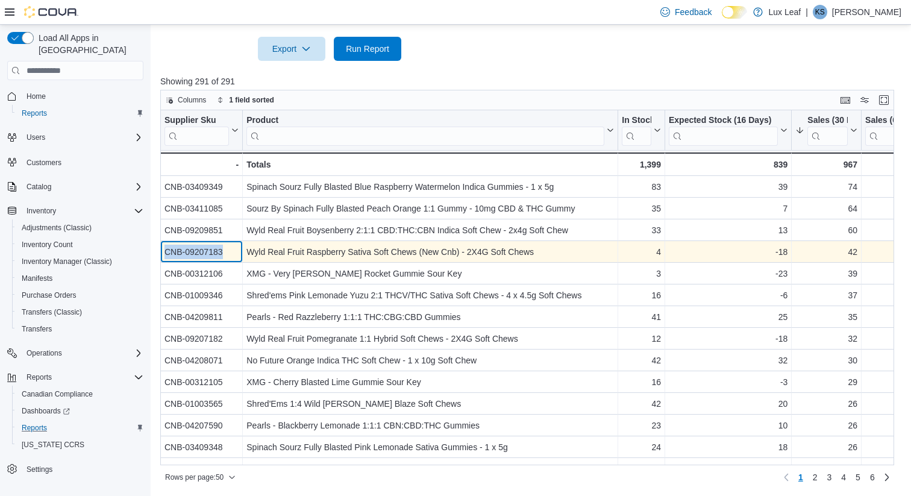
drag, startPoint x: 164, startPoint y: 252, endPoint x: 229, endPoint y: 254, distance: 65.1
click at [229, 254] on div "CNB-09207183" at bounding box center [202, 252] width 74 height 14
copy div "CNB-09207183"
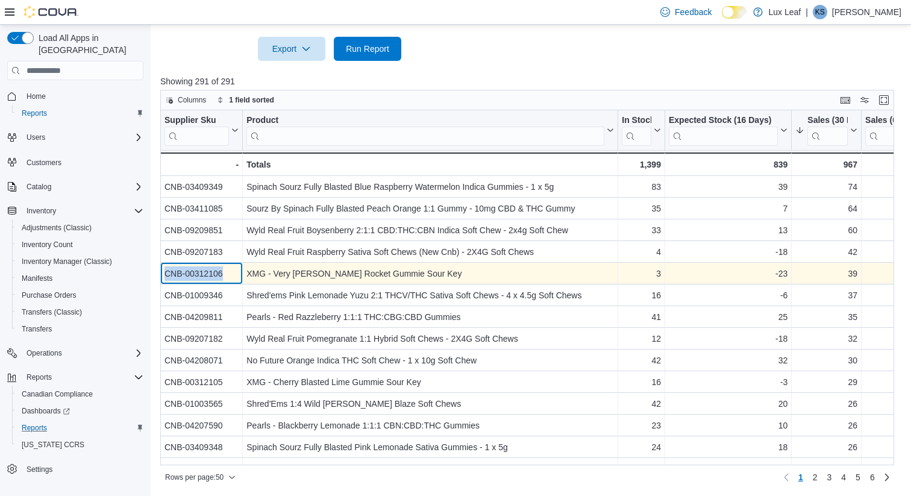
drag, startPoint x: 164, startPoint y: 272, endPoint x: 231, endPoint y: 272, distance: 66.9
click at [231, 272] on div "CNB-00312106" at bounding box center [202, 273] width 74 height 14
copy div "CNB-00312106"
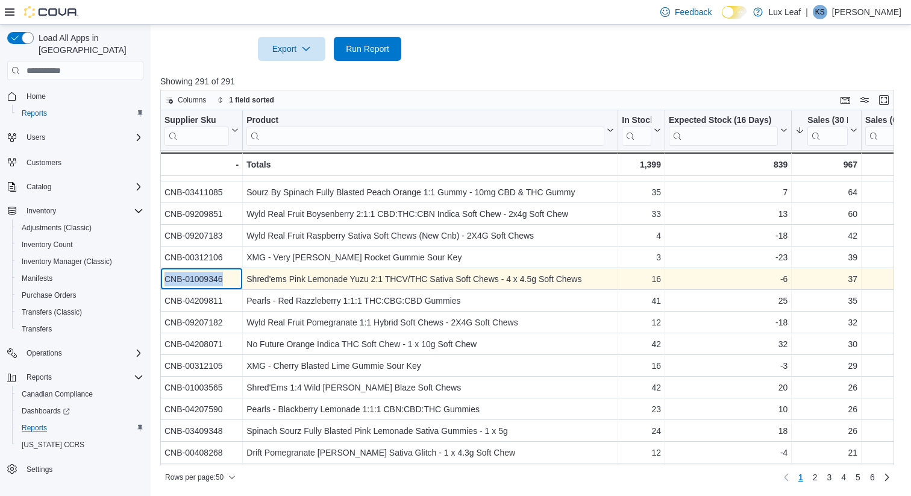
drag, startPoint x: 166, startPoint y: 279, endPoint x: 229, endPoint y: 278, distance: 63.3
click at [229, 278] on div "CNB-01009346" at bounding box center [202, 279] width 74 height 14
copy div "CNB-01009346"
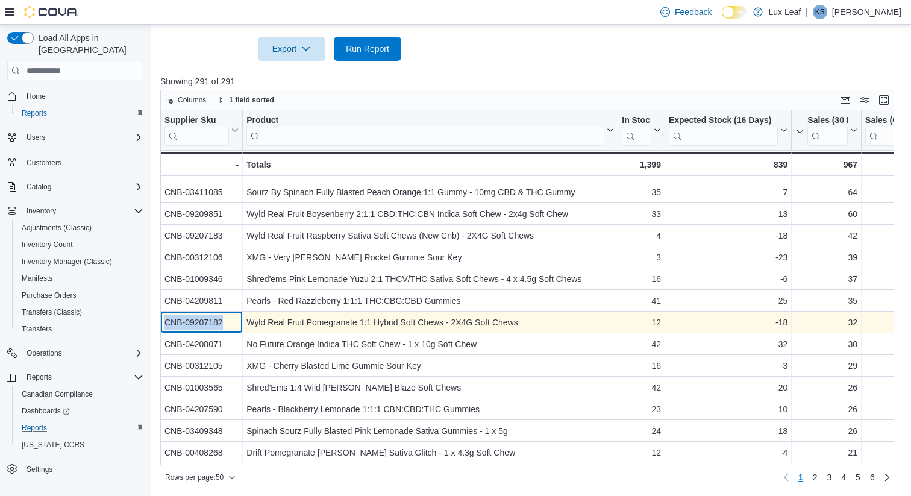
drag, startPoint x: 165, startPoint y: 322, endPoint x: 227, endPoint y: 324, distance: 61.5
click at [227, 324] on div "CNB-09207182" at bounding box center [202, 322] width 74 height 14
copy div "CNB-09207182"
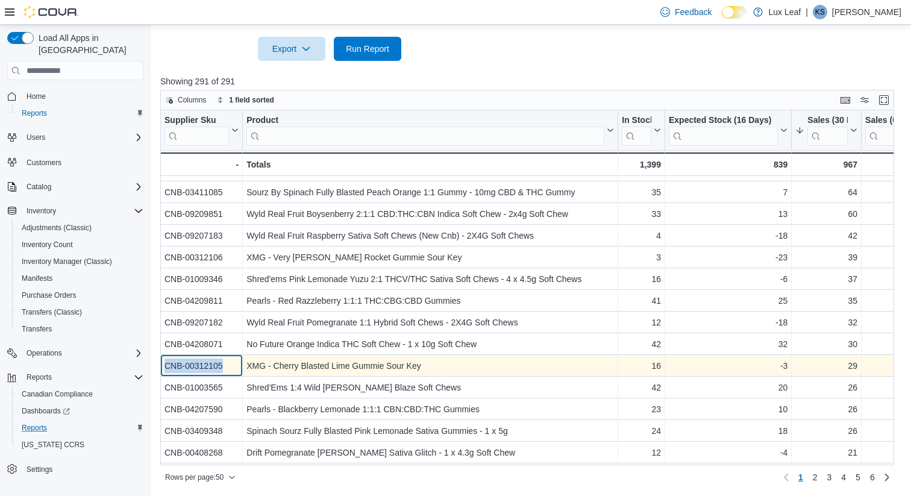
drag, startPoint x: 166, startPoint y: 365, endPoint x: 236, endPoint y: 366, distance: 69.9
click at [236, 366] on div "CNB-00312105" at bounding box center [202, 366] width 74 height 14
copy div "CNB-00312105"
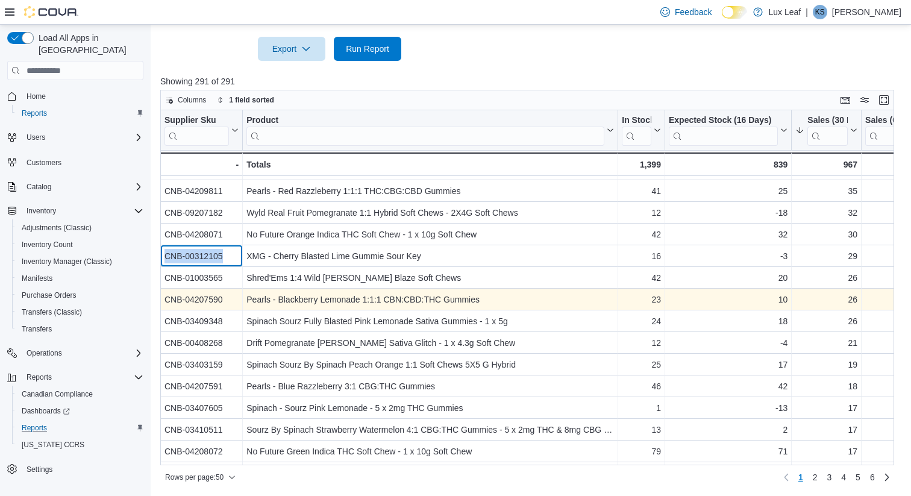
scroll to position [140, 0]
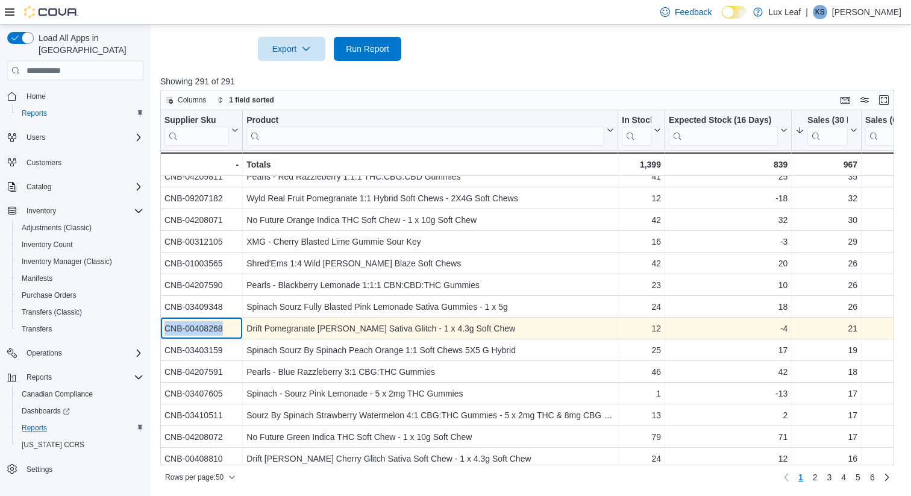
drag, startPoint x: 166, startPoint y: 327, endPoint x: 231, endPoint y: 327, distance: 65.1
click at [231, 327] on div "CNB-00408268" at bounding box center [202, 328] width 74 height 14
copy div "CNB-00408268"
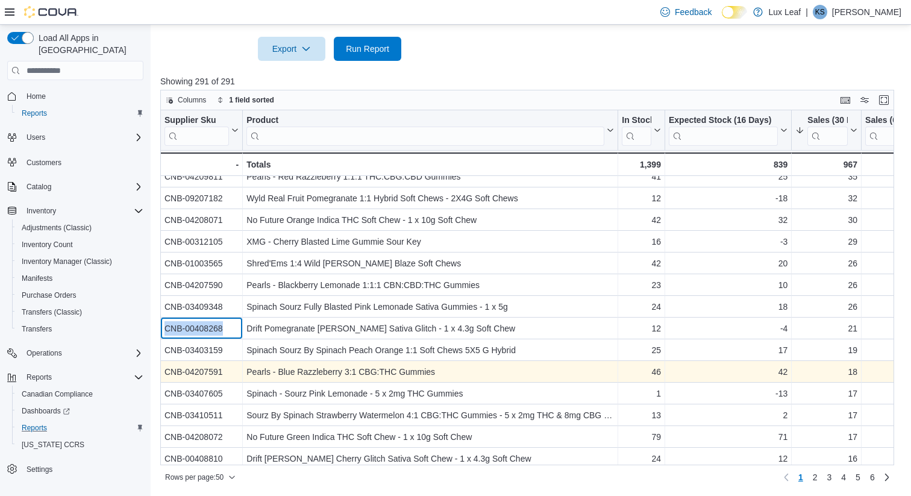
scroll to position [163, 0]
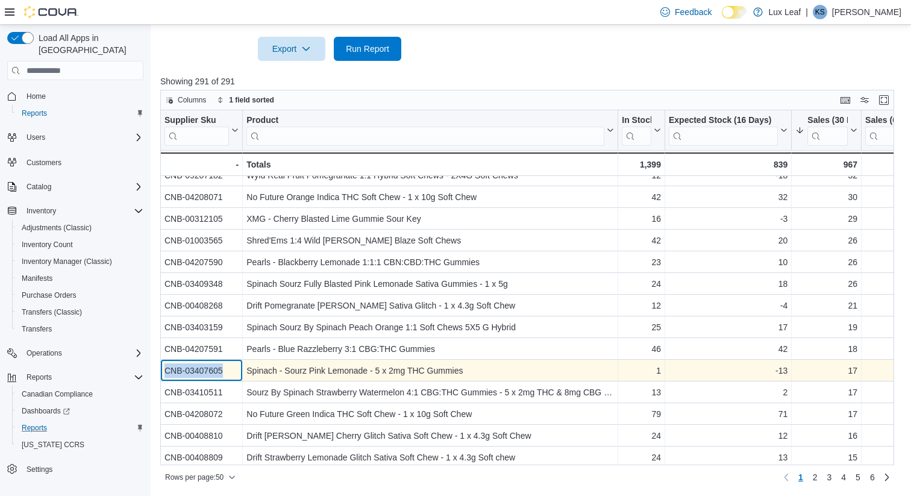
drag, startPoint x: 165, startPoint y: 370, endPoint x: 228, endPoint y: 370, distance: 62.7
click at [228, 370] on div "CNB-03407605" at bounding box center [202, 370] width 74 height 14
copy div "CNB-03407605"
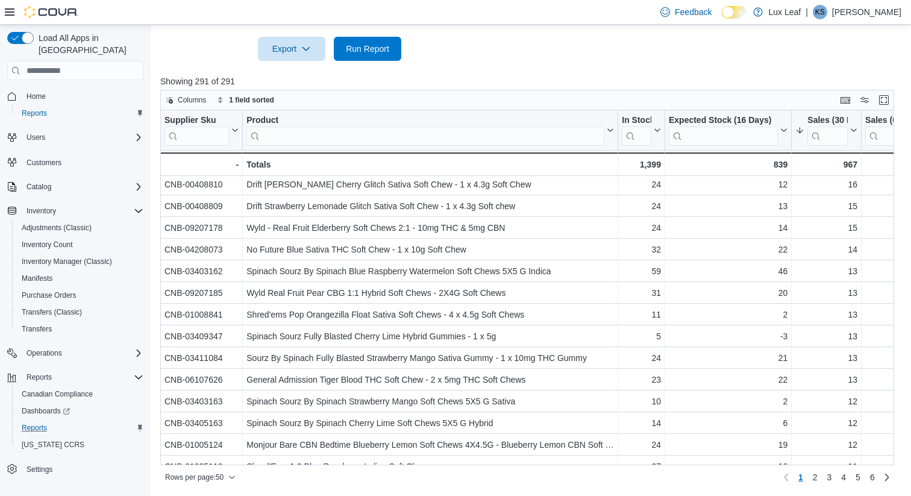
scroll to position [433, 0]
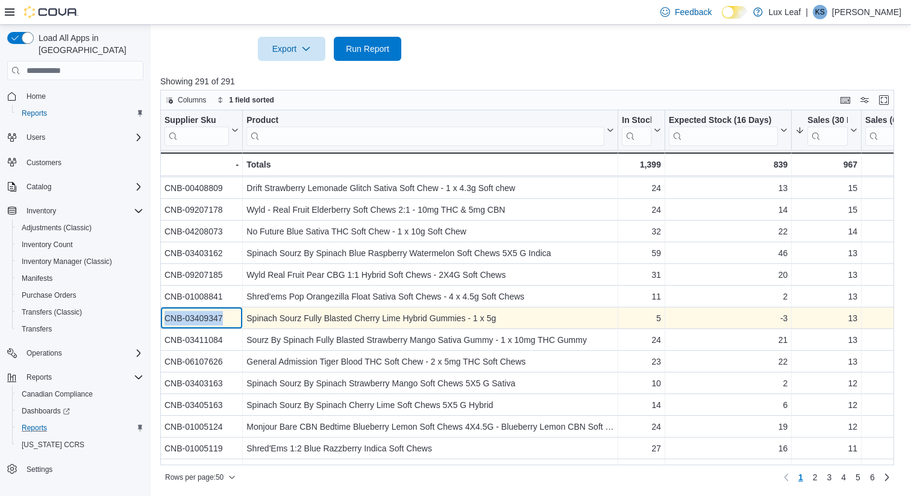
drag, startPoint x: 227, startPoint y: 318, endPoint x: 165, endPoint y: 318, distance: 62.1
click at [165, 318] on div "CNB-03409347" at bounding box center [202, 318] width 74 height 14
copy div "CNB-03409347"
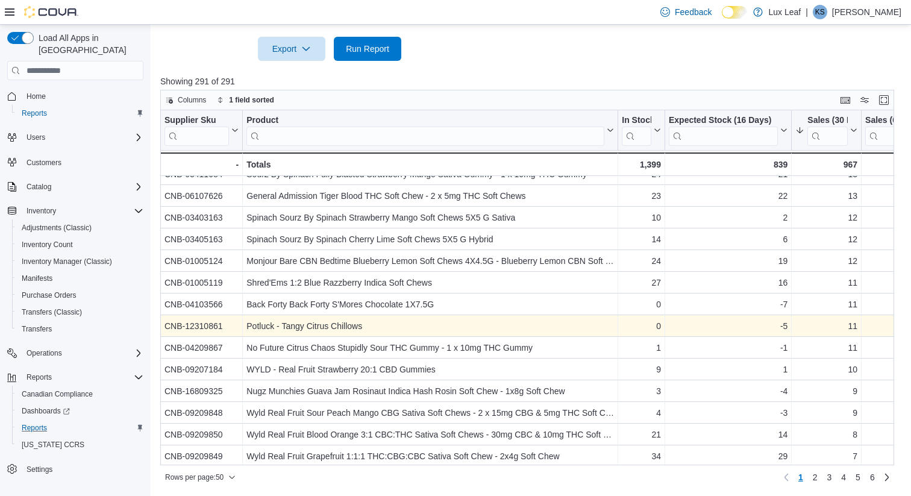
scroll to position [606, 0]
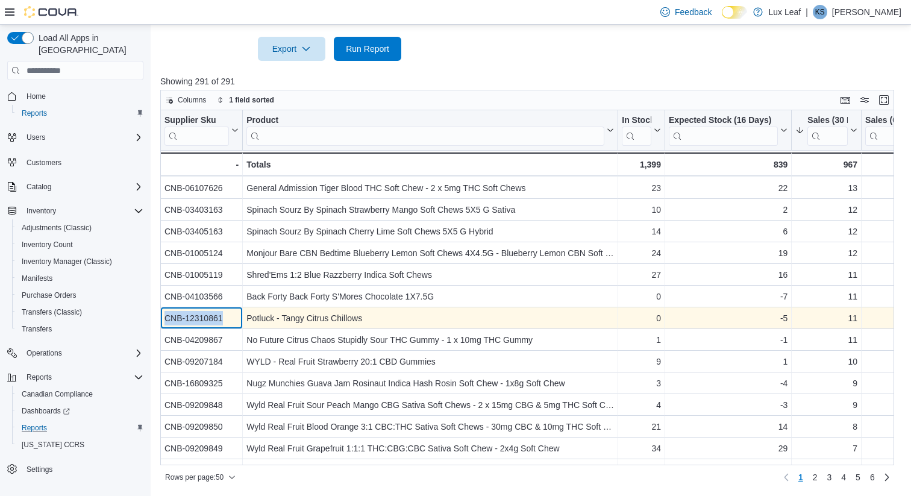
drag, startPoint x: 226, startPoint y: 317, endPoint x: 165, endPoint y: 318, distance: 60.9
click at [165, 318] on div "CNB-12310861" at bounding box center [202, 318] width 74 height 14
copy div "CNB-12310861"
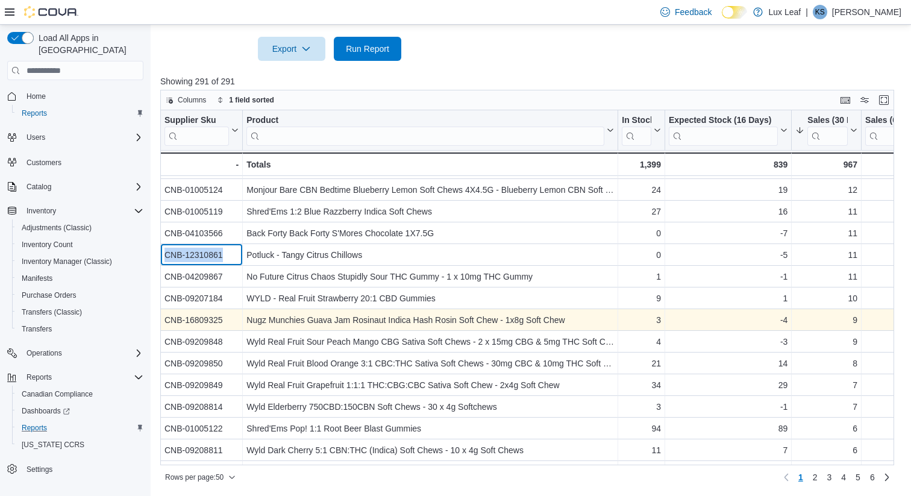
scroll to position [687, 0]
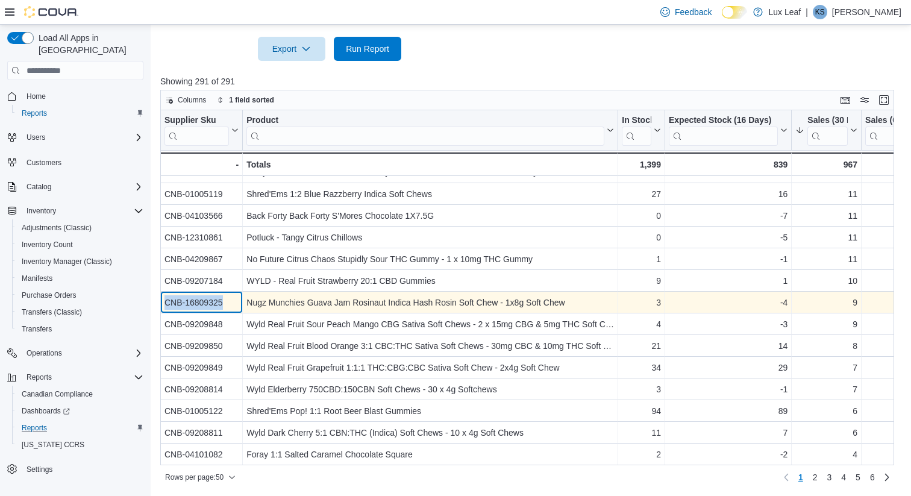
drag, startPoint x: 227, startPoint y: 301, endPoint x: 165, endPoint y: 300, distance: 62.1
click at [165, 300] on div "CNB-16809325" at bounding box center [202, 302] width 74 height 14
copy div "CNB-16809325"
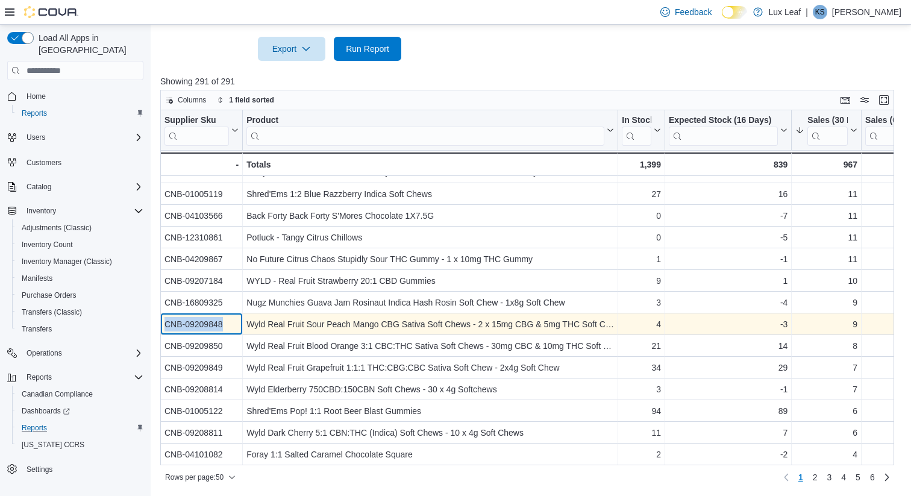
drag, startPoint x: 227, startPoint y: 324, endPoint x: 165, endPoint y: 323, distance: 62.1
click at [165, 323] on div "CNB-09209848" at bounding box center [202, 324] width 74 height 14
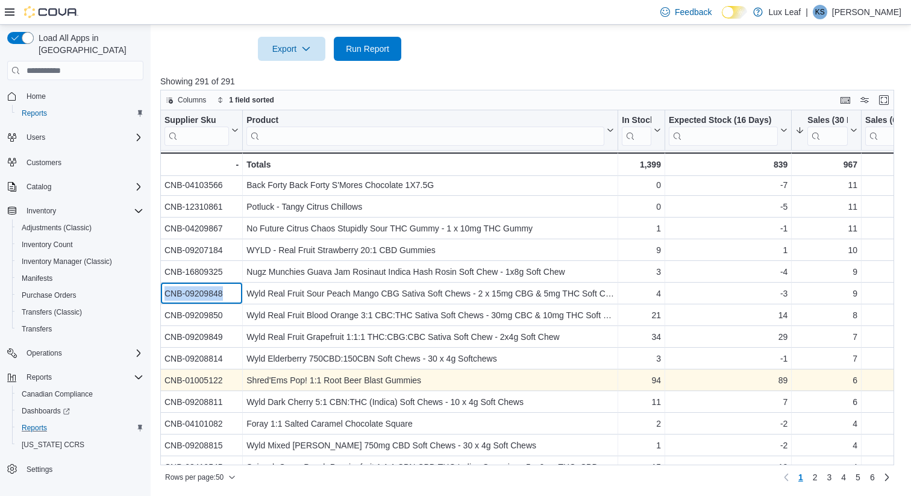
scroll to position [750, 0]
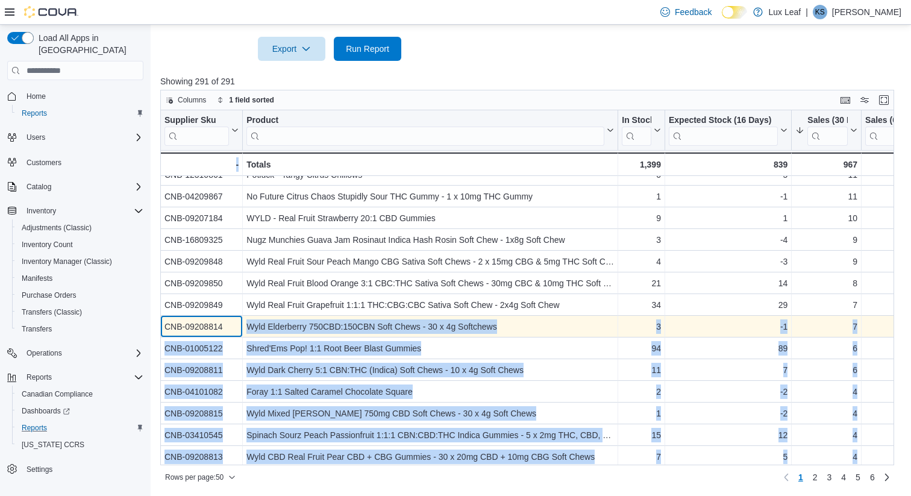
drag, startPoint x: 227, startPoint y: 326, endPoint x: 160, endPoint y: 327, distance: 66.9
click at [160, 327] on div "CNB-09208814 - Supplier Sku, column 1, row 42" at bounding box center [201, 327] width 83 height 22
click at [229, 330] on div "CNB-09208814" at bounding box center [202, 326] width 74 height 14
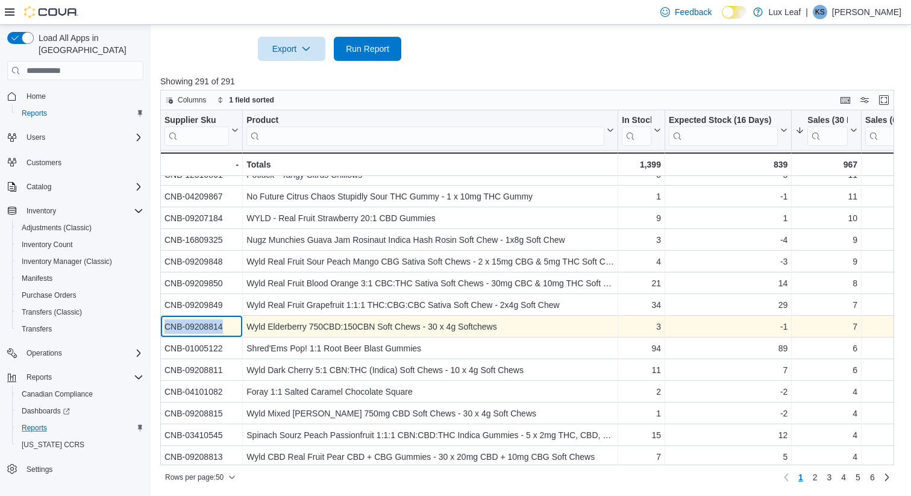
drag, startPoint x: 228, startPoint y: 328, endPoint x: 165, endPoint y: 329, distance: 62.7
click at [165, 329] on div "CNB-09208814" at bounding box center [202, 326] width 74 height 14
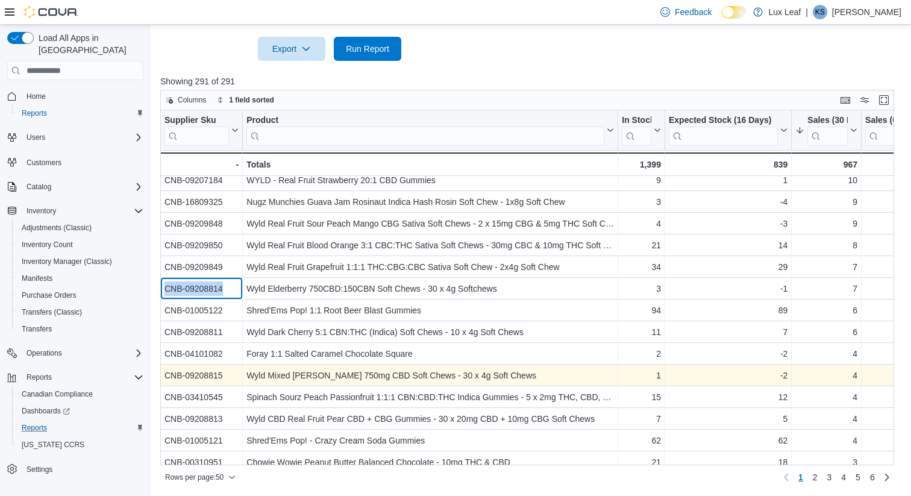
scroll to position [795, 0]
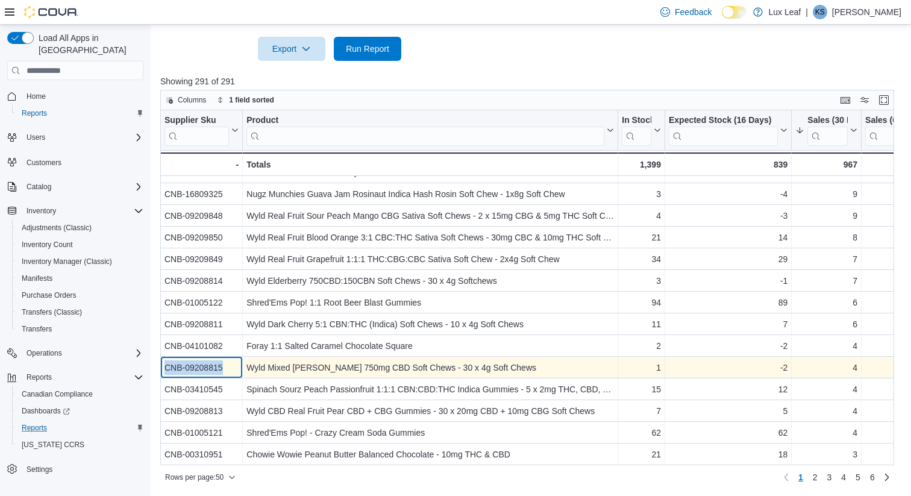
drag, startPoint x: 227, startPoint y: 368, endPoint x: 165, endPoint y: 366, distance: 62.7
click at [165, 366] on div "CNB-09208815" at bounding box center [202, 367] width 74 height 14
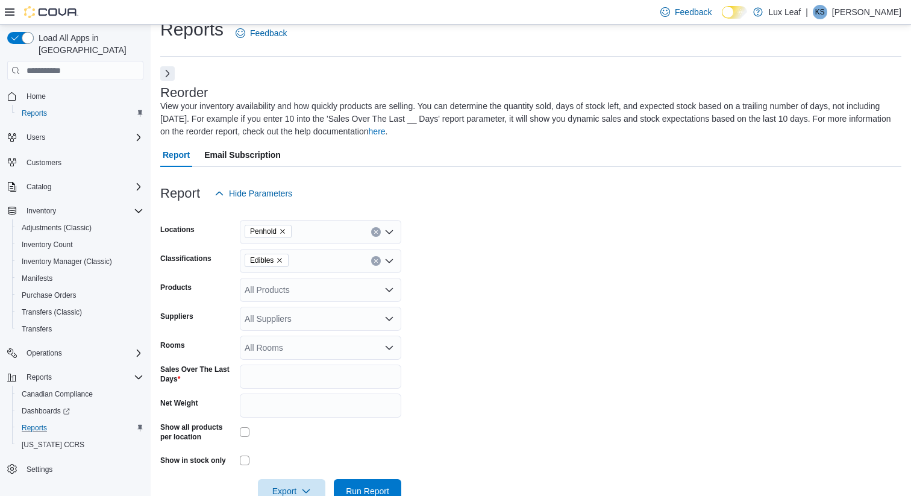
scroll to position [0, 0]
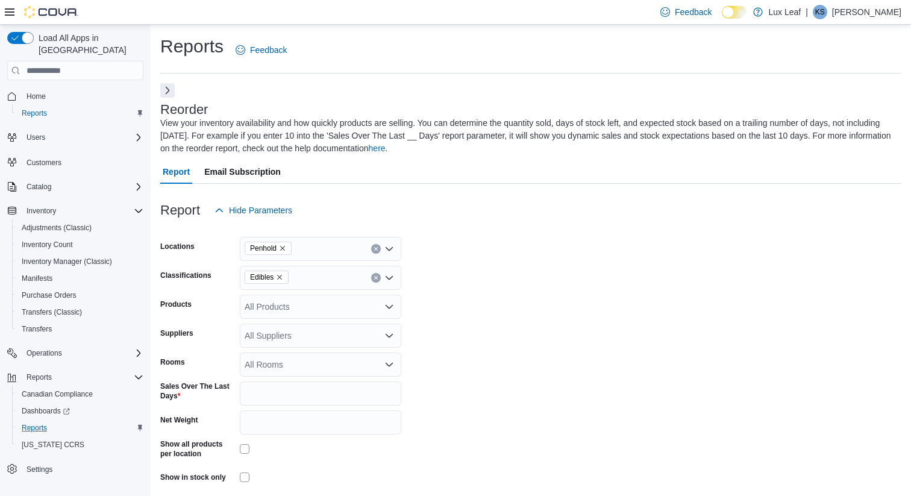
click at [281, 277] on icon "Remove Edibles from selection in this group" at bounding box center [279, 277] width 7 height 7
type input "***"
click at [316, 294] on div "Beverages" at bounding box center [320, 298] width 147 height 12
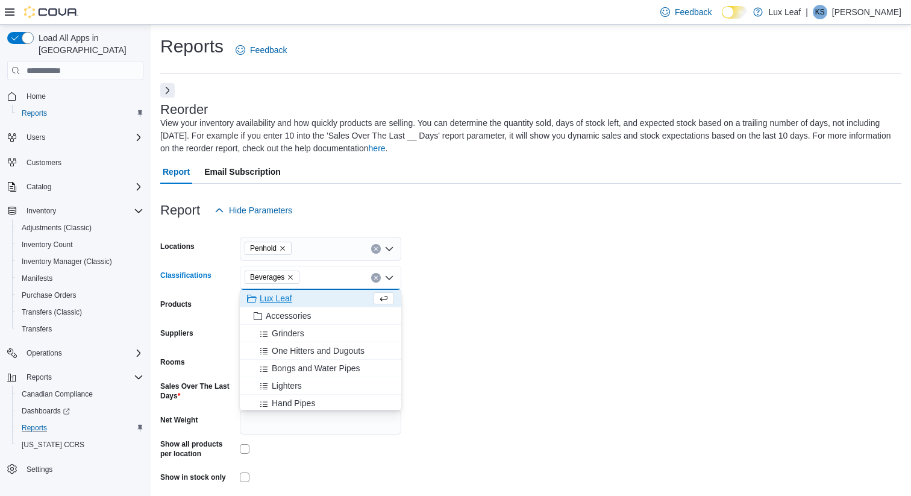
click at [536, 294] on form "Locations Penhold Classifications Beverages Combo box. Selected. [GEOGRAPHIC_DA…" at bounding box center [530, 371] width 741 height 298
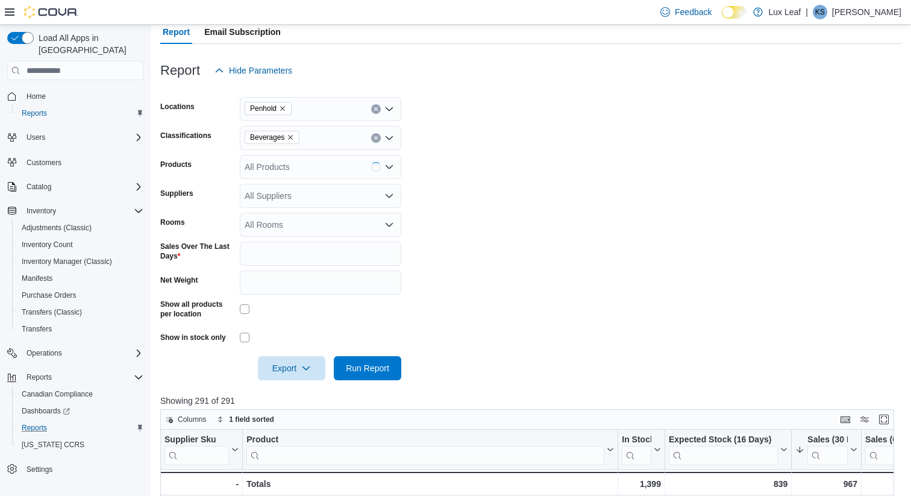
scroll to position [190, 0]
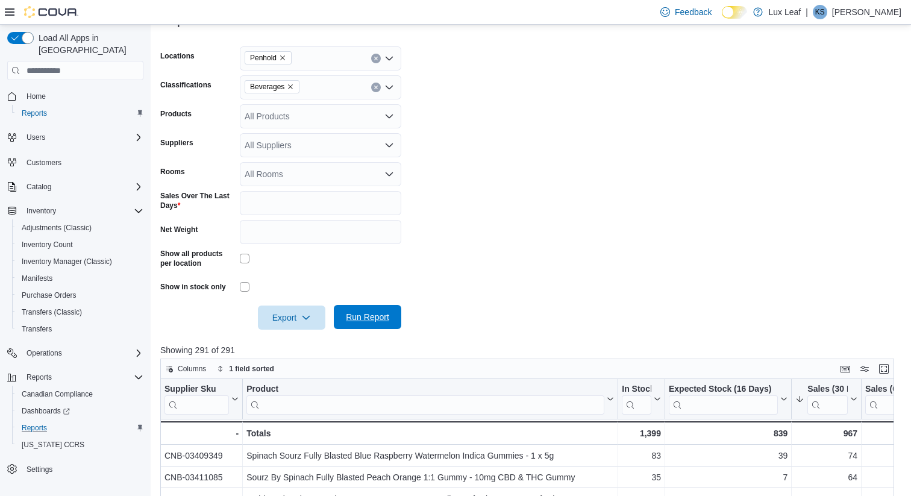
click at [389, 324] on span "Run Report" at bounding box center [367, 317] width 53 height 24
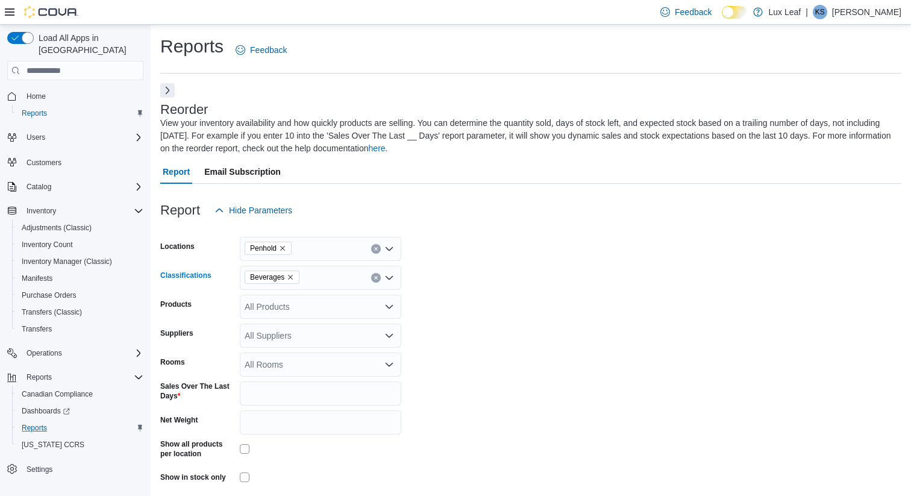
click at [293, 277] on icon "Remove Beverages from selection in this group" at bounding box center [291, 277] width 5 height 5
